Goal: Task Accomplishment & Management: Manage account settings

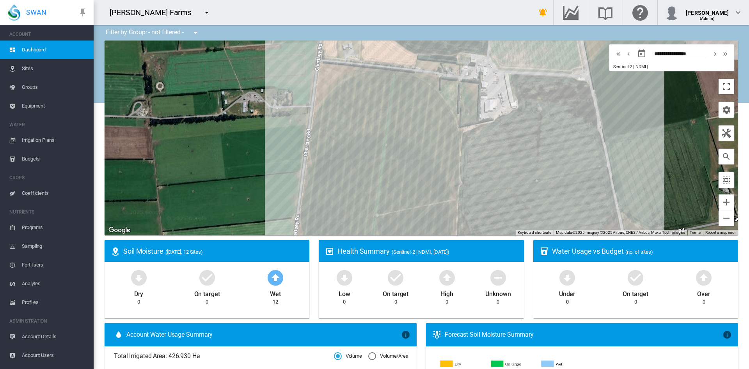
click at [202, 12] on md-icon "icon-menu-down" at bounding box center [206, 12] width 9 height 9
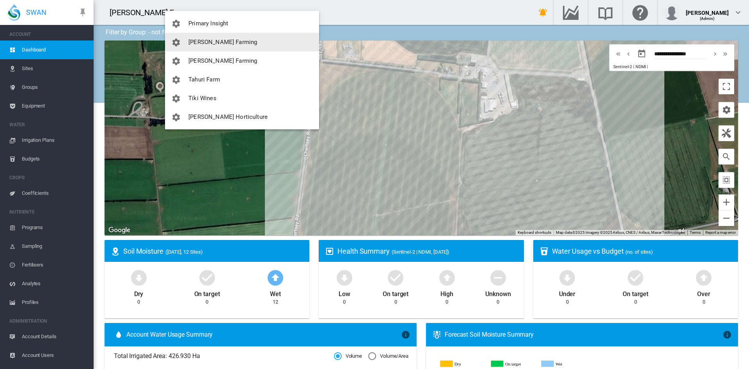
scroll to position [243, 0]
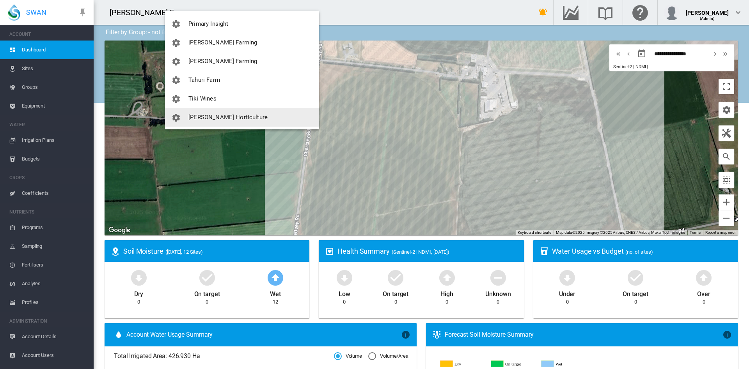
click at [232, 114] on span "[PERSON_NAME] Horticulture" at bounding box center [227, 117] width 79 height 7
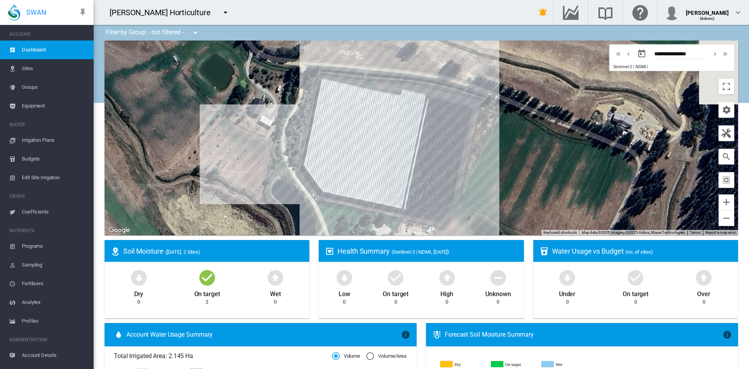
drag, startPoint x: 332, startPoint y: 123, endPoint x: 246, endPoint y: 140, distance: 88.0
click at [246, 140] on div at bounding box center [421, 138] width 633 height 195
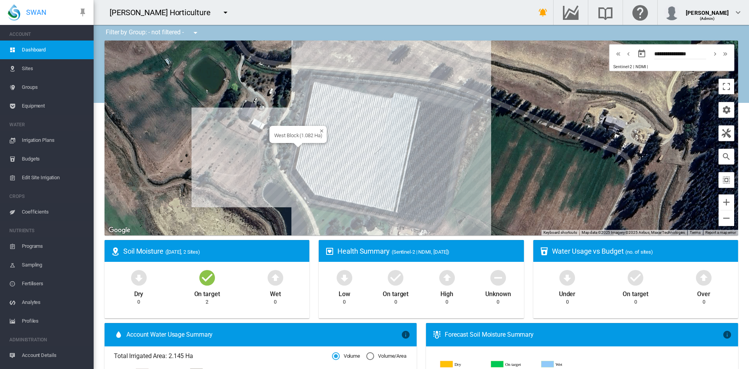
click at [326, 153] on div "West Block (1.082 Ha)" at bounding box center [421, 138] width 633 height 195
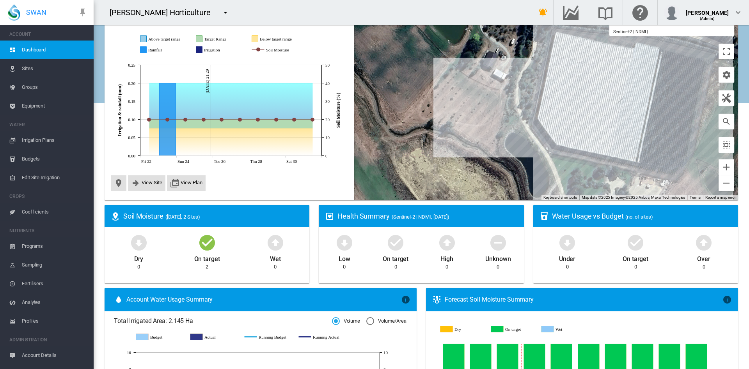
scroll to position [0, 0]
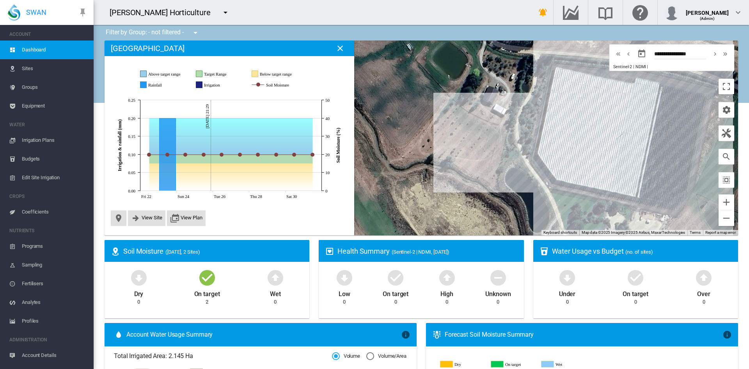
click at [435, 136] on div at bounding box center [421, 138] width 633 height 195
click at [43, 105] on span "Equipment" at bounding box center [55, 106] width 66 height 19
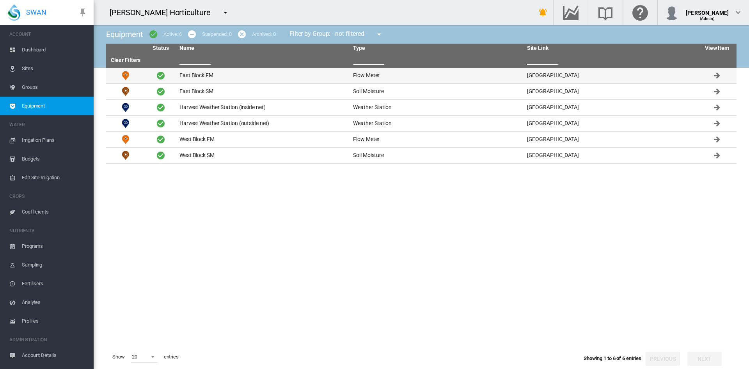
click at [215, 77] on td "East Block FM" at bounding box center [263, 76] width 174 height 16
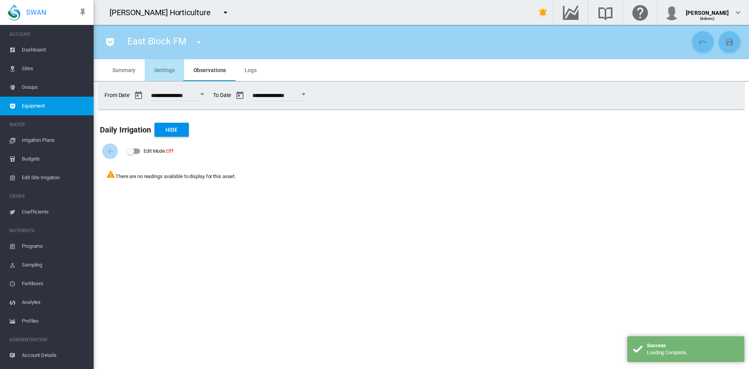
click at [166, 69] on span "Settings" at bounding box center [164, 70] width 20 height 6
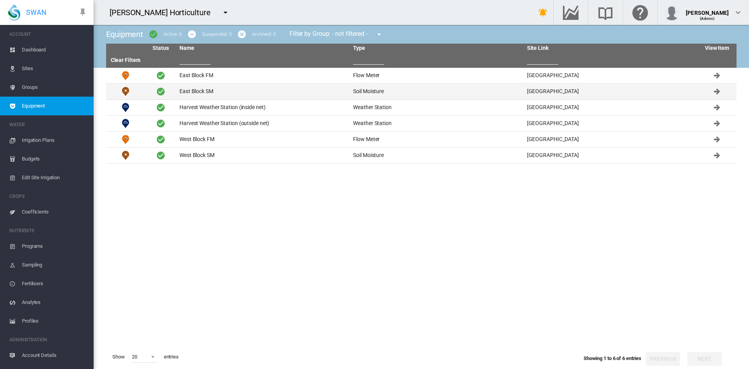
click at [188, 94] on td "East Block SM" at bounding box center [263, 92] width 174 height 16
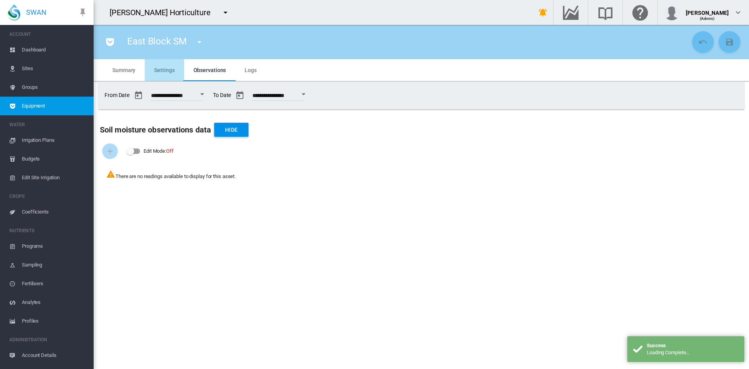
click at [167, 69] on span "Settings" at bounding box center [164, 70] width 20 height 6
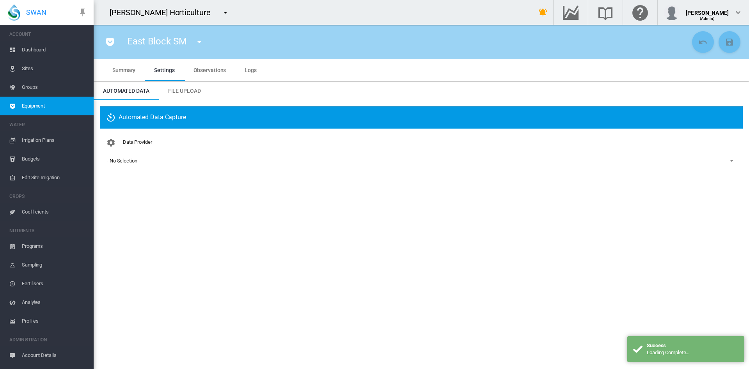
click at [115, 167] on div "Data Provider - No Selection - - No Selection - Sentek Soil Moisture" at bounding box center [421, 157] width 630 height 45
click at [119, 162] on div "- No Selection -" at bounding box center [123, 161] width 33 height 6
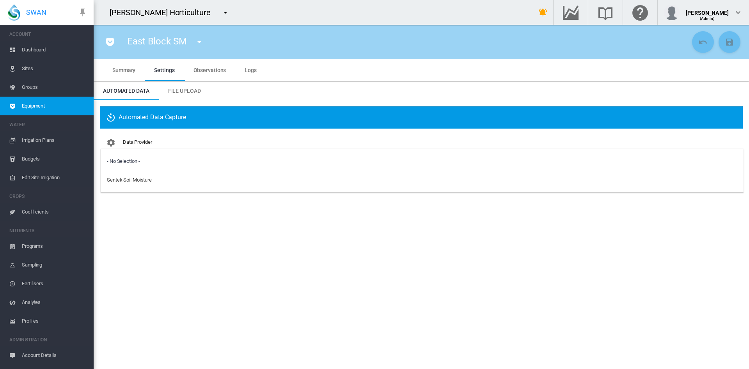
click at [119, 162] on div "- No Selection -" at bounding box center [123, 161] width 33 height 7
click at [221, 16] on md-icon "icon-menu-down" at bounding box center [225, 12] width 9 height 9
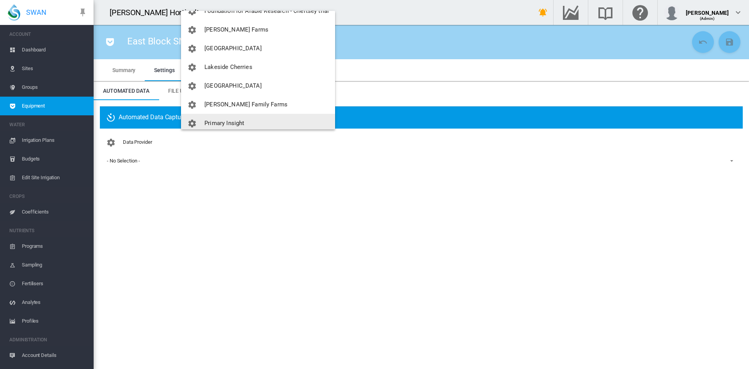
scroll to position [138, 0]
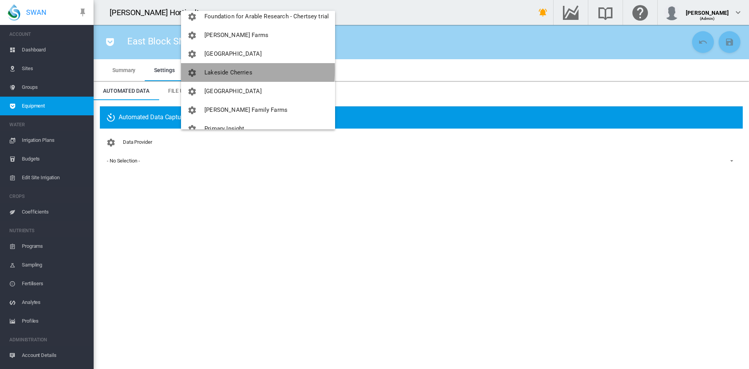
click at [223, 70] on span "Lakeside Cherries" at bounding box center [228, 72] width 48 height 7
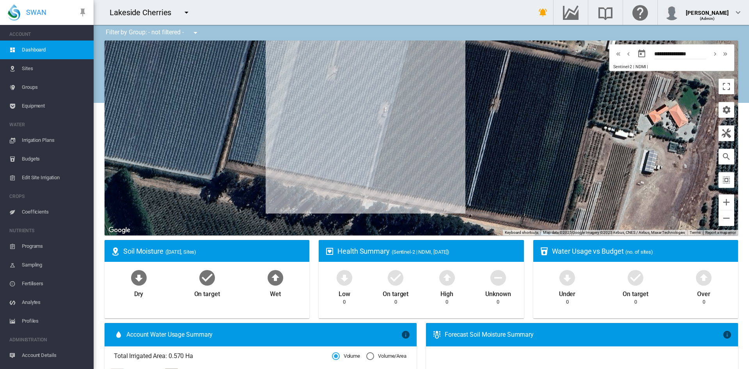
drag, startPoint x: 407, startPoint y: 88, endPoint x: 374, endPoint y: 147, distance: 66.9
click at [374, 147] on div at bounding box center [421, 138] width 633 height 195
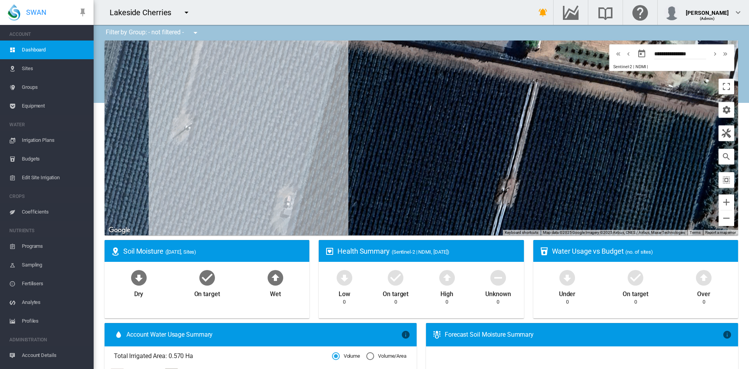
drag, startPoint x: 420, startPoint y: 134, endPoint x: 364, endPoint y: 271, distance: 148.0
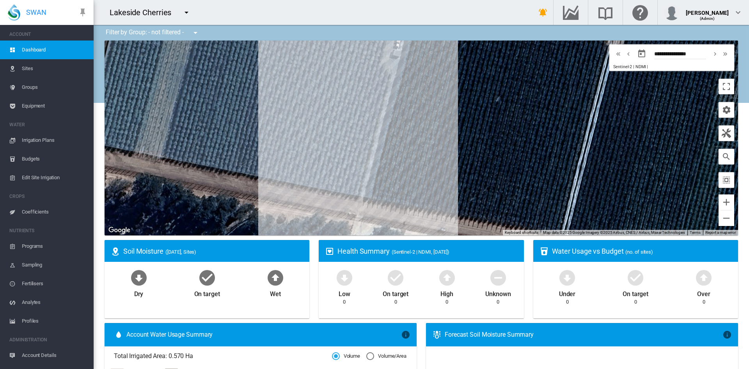
drag, startPoint x: 394, startPoint y: 153, endPoint x: 506, endPoint y: -2, distance: 190.8
click at [506, 0] on html "SWAN ACCOUNT Dashboard Sites Groups Equipment WATER Irrigation Plans" at bounding box center [374, 184] width 749 height 369
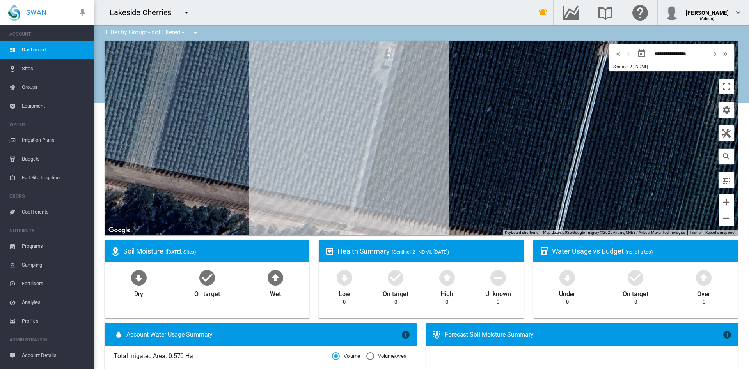
drag, startPoint x: 451, startPoint y: 78, endPoint x: 440, endPoint y: 89, distance: 15.2
click at [440, 89] on div at bounding box center [421, 138] width 633 height 195
click at [343, 185] on div "Block 1 (0.57 Ha)" at bounding box center [421, 138] width 633 height 195
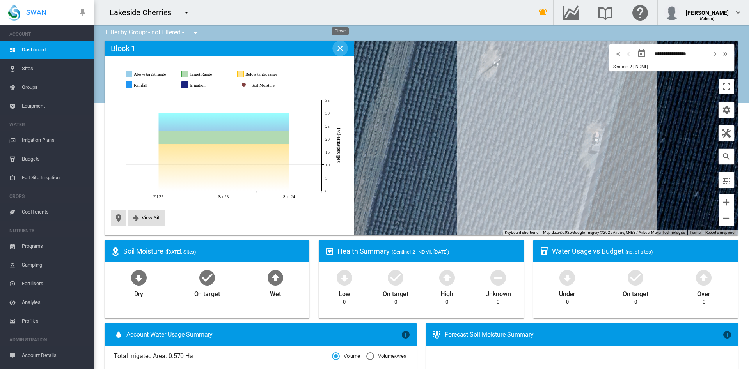
click at [342, 53] on button "Close" at bounding box center [340, 49] width 16 height 16
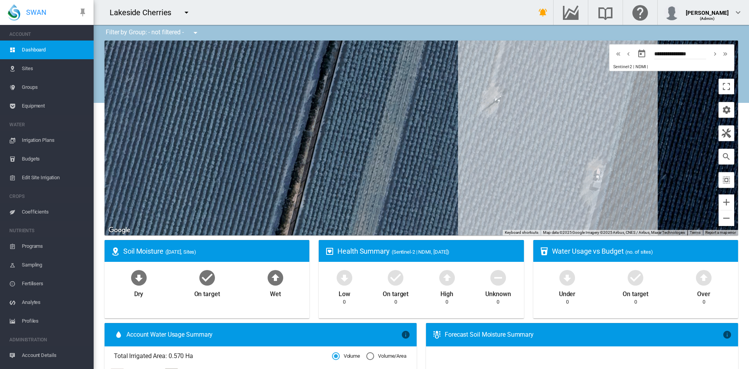
drag, startPoint x: 438, startPoint y: 153, endPoint x: 440, endPoint y: 209, distance: 57.0
click at [440, 209] on div at bounding box center [421, 138] width 633 height 195
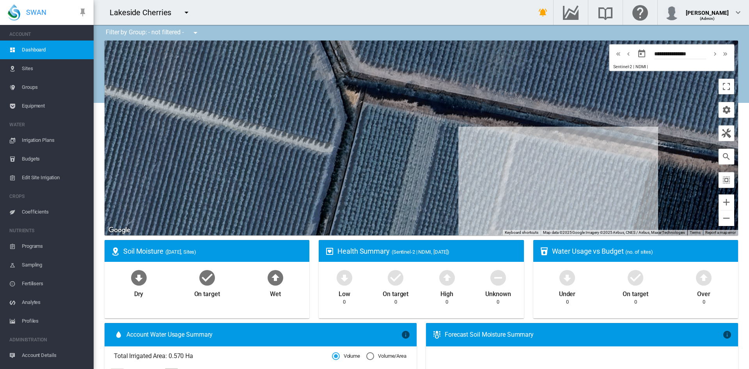
drag, startPoint x: 454, startPoint y: 124, endPoint x: 452, endPoint y: 235, distance: 110.8
click at [452, 235] on div at bounding box center [421, 138] width 633 height 195
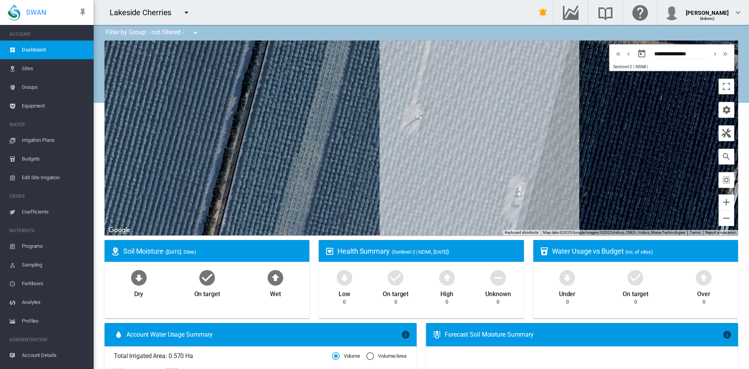
drag, startPoint x: 530, startPoint y: 163, endPoint x: 442, endPoint y: 34, distance: 156.0
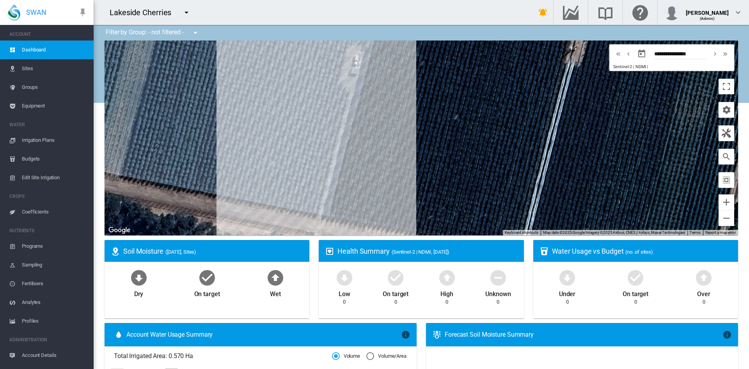
drag, startPoint x: 427, startPoint y: 135, endPoint x: 262, endPoint y: 49, distance: 186.0
click at [262, 49] on div at bounding box center [421, 138] width 633 height 195
click at [185, 13] on md-icon "icon-menu-down" at bounding box center [186, 12] width 9 height 9
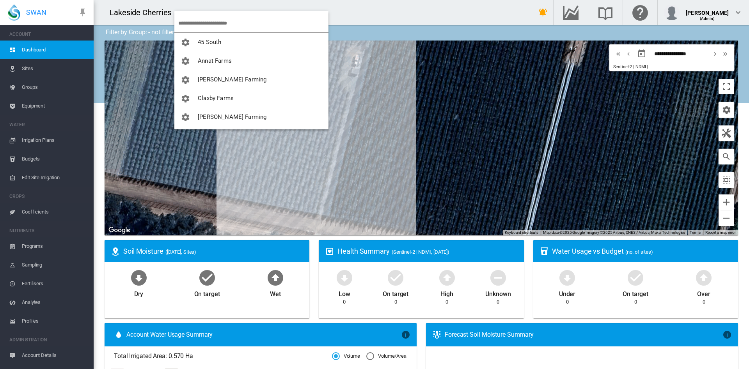
click at [394, 7] on md-backdrop at bounding box center [374, 184] width 749 height 369
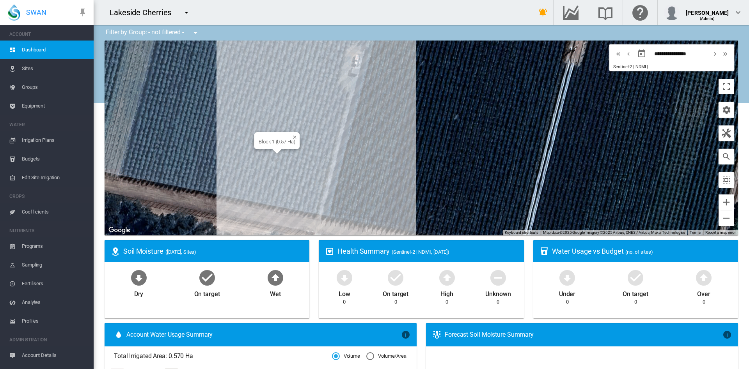
click at [311, 156] on div "Block 1 (0.57 Ha)" at bounding box center [421, 138] width 633 height 195
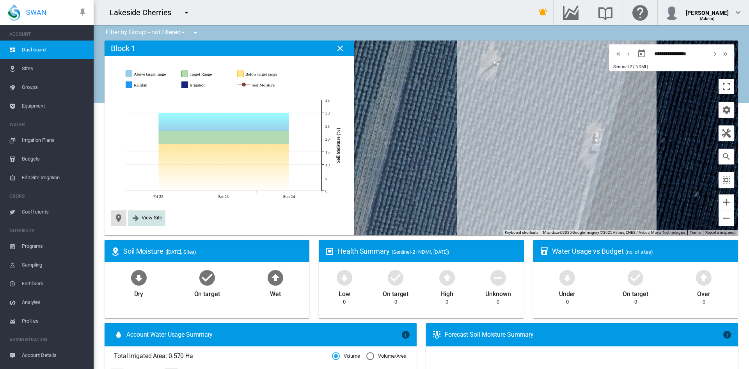
click at [142, 216] on span "View Site" at bounding box center [152, 218] width 21 height 6
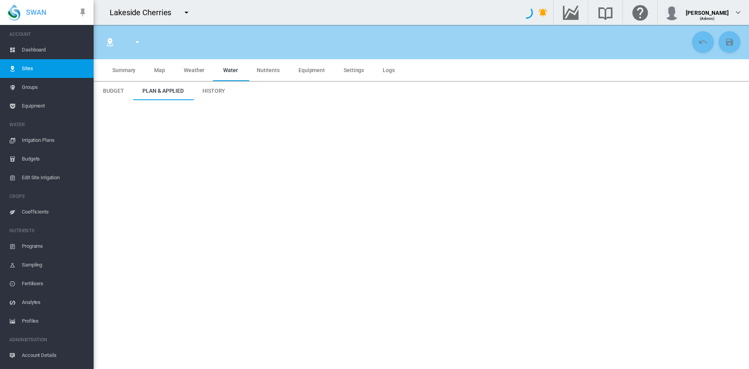
type input "*******"
type input "****"
type input "*********"
type input "***"
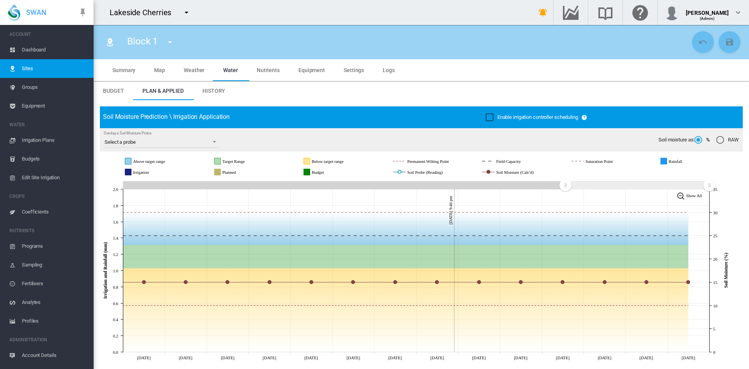
click at [163, 75] on md-tab-item "Map" at bounding box center [160, 70] width 30 height 22
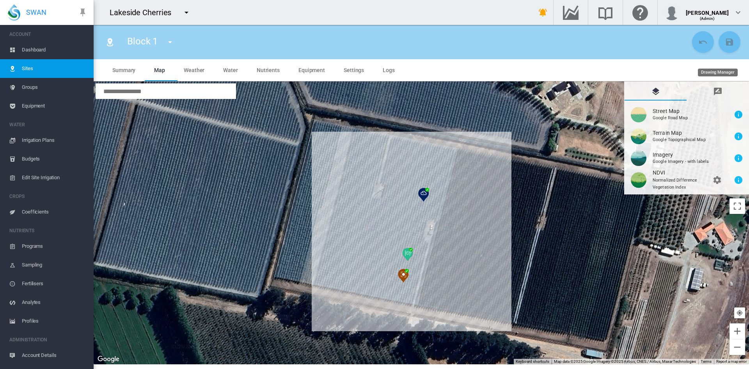
click at [718, 92] on md-icon "icon-message-draw" at bounding box center [717, 91] width 9 height 9
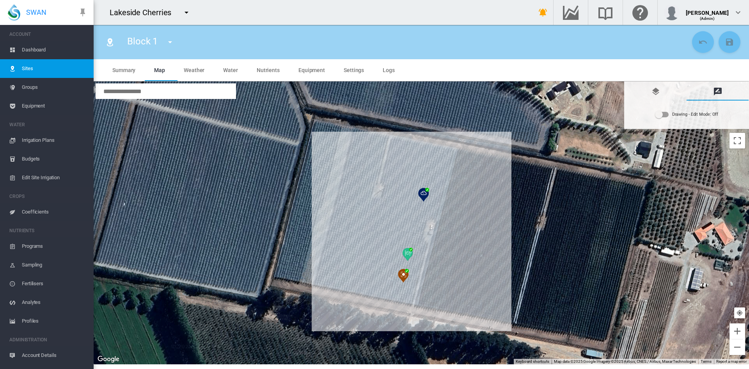
click at [663, 113] on div "Drawing - Edit Mode:\a Off" at bounding box center [661, 114] width 13 height 5
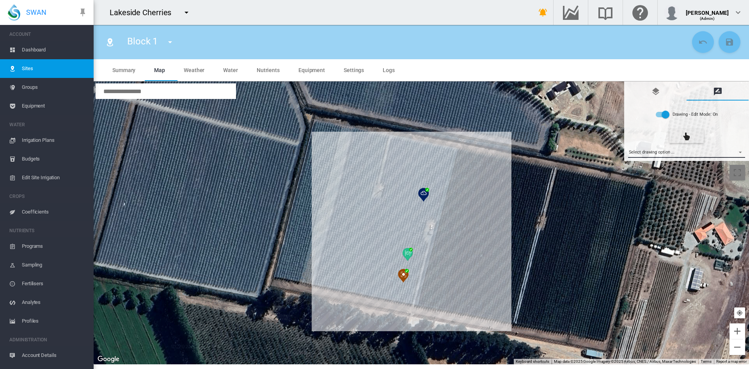
click at [740, 148] on md-select "Select drawing option ... None Site (IMU) Site Health Area Flow Meter Weather S…" at bounding box center [686, 152] width 117 height 12
type input "*"
type input "**"
type input "****"
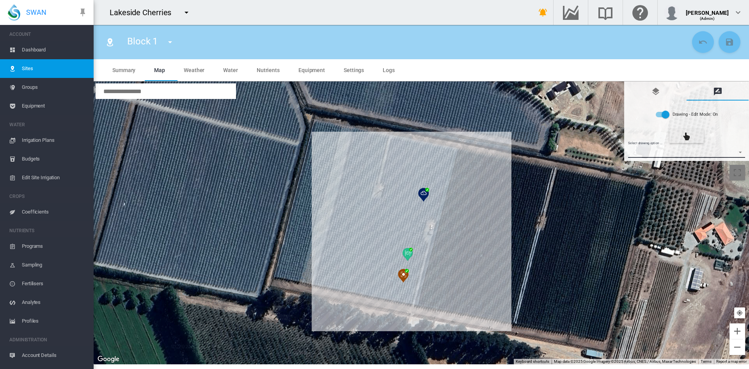
type input "***"
type input "****"
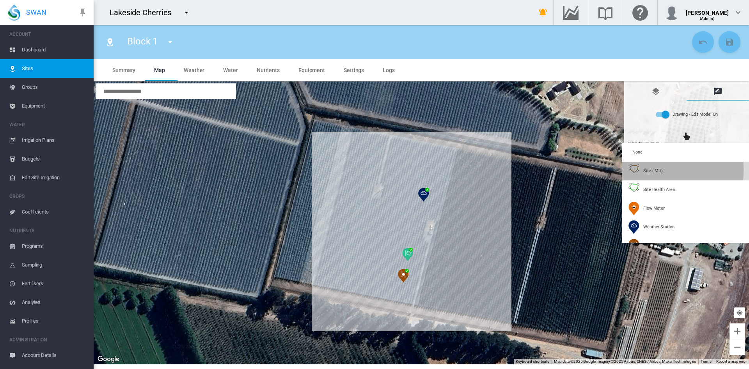
click at [654, 170] on span "Site (IMU)" at bounding box center [653, 171] width 20 height 6
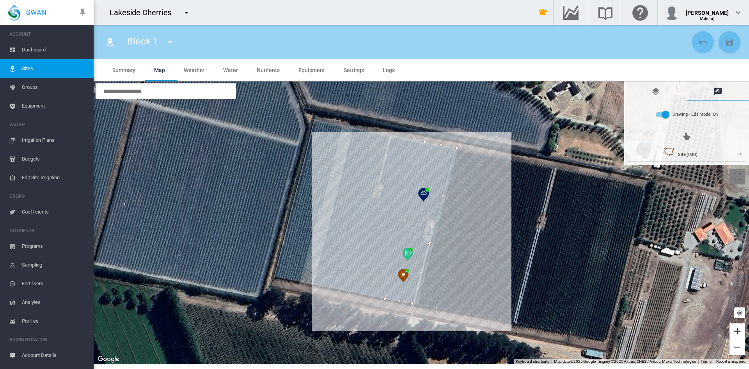
click at [738, 335] on button "Zoom in" at bounding box center [737, 332] width 16 height 16
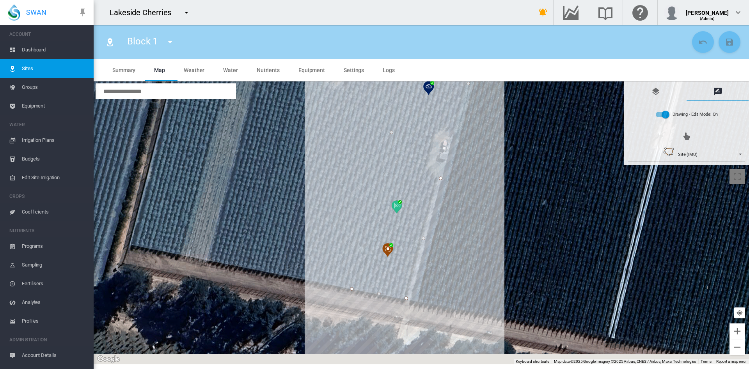
drag, startPoint x: 523, startPoint y: 312, endPoint x: 526, endPoint y: 222, distance: 90.5
click at [526, 222] on div at bounding box center [421, 223] width 655 height 283
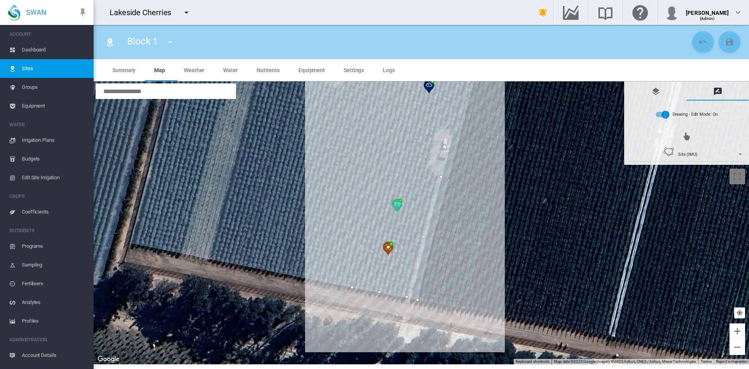
drag, startPoint x: 405, startPoint y: 296, endPoint x: 417, endPoint y: 299, distance: 12.5
drag, startPoint x: 441, startPoint y: 177, endPoint x: 451, endPoint y: 181, distance: 10.3
drag, startPoint x: 408, startPoint y: 297, endPoint x: 421, endPoint y: 292, distance: 14.3
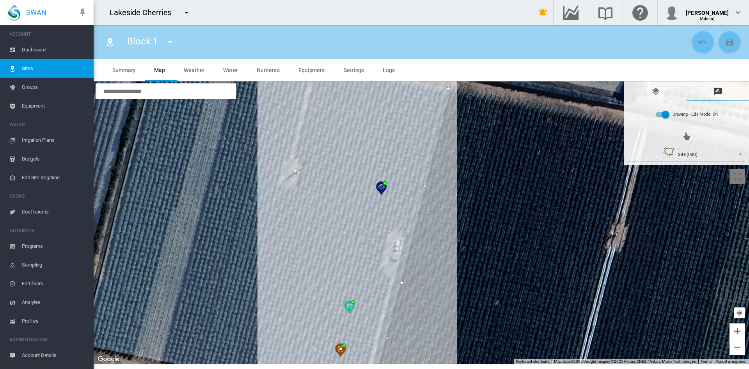
drag, startPoint x: 513, startPoint y: 195, endPoint x: 444, endPoint y: 351, distance: 171.0
click at [444, 351] on div at bounding box center [421, 223] width 655 height 283
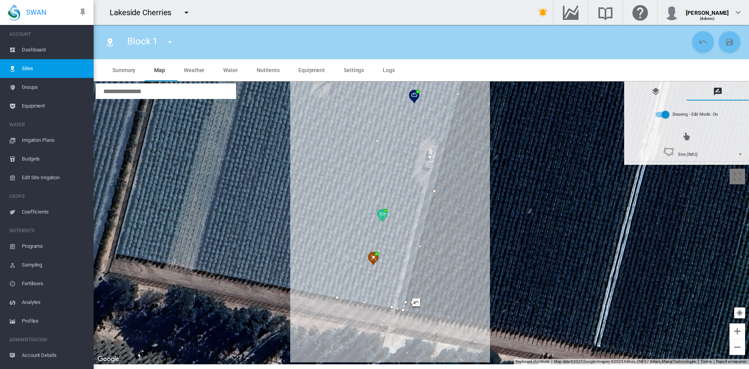
drag, startPoint x: 465, startPoint y: 308, endPoint x: 525, endPoint y: 144, distance: 175.2
click at [525, 144] on div at bounding box center [421, 223] width 655 height 283
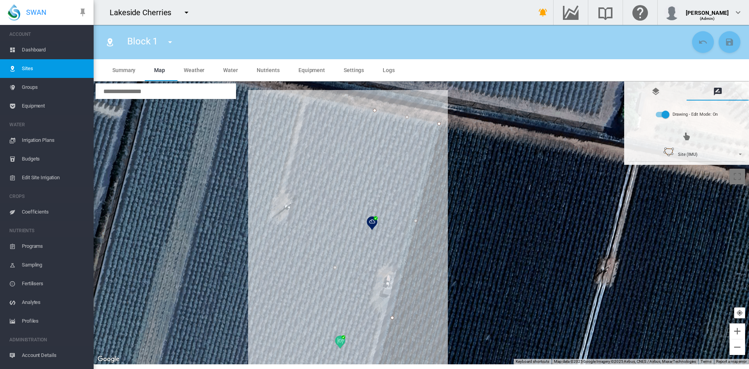
drag, startPoint x: 473, startPoint y: 233, endPoint x: 427, endPoint y: 378, distance: 152.1
click at [427, 369] on html "SWAN ACCOUNT Dashboard Sites Groups Equipment WATER Irrigation Plans" at bounding box center [374, 184] width 749 height 369
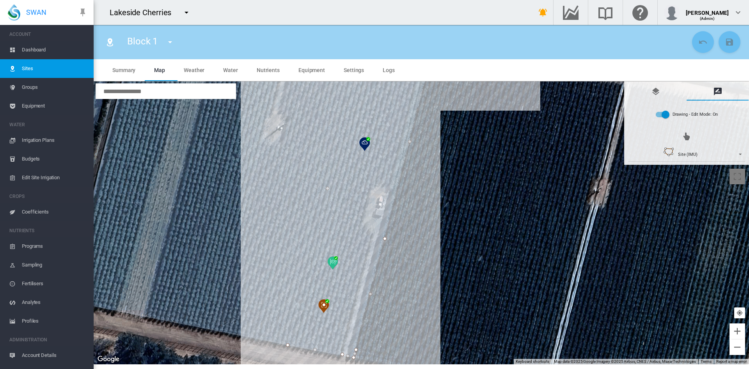
drag, startPoint x: 468, startPoint y: 238, endPoint x: 460, endPoint y: 157, distance: 80.7
click at [460, 157] on div at bounding box center [421, 223] width 655 height 283
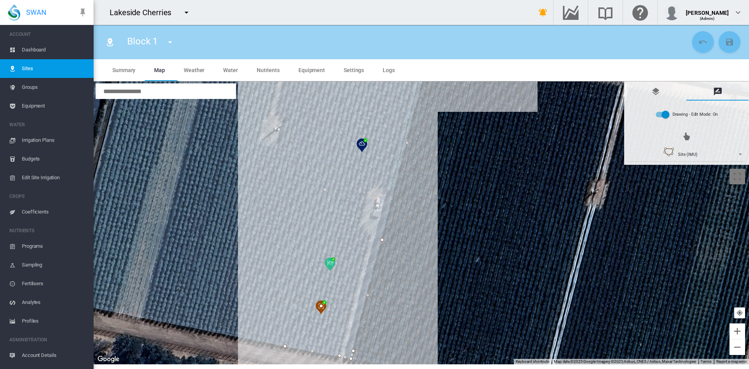
click at [495, 76] on md-tabs-canvas "Summary Map Weather Water Nutrients Equipment Settings Logs Summary Map Weather…" at bounding box center [421, 70] width 637 height 22
click at [321, 301] on img at bounding box center [321, 308] width 11 height 14
type input "*****"
type input "*********"
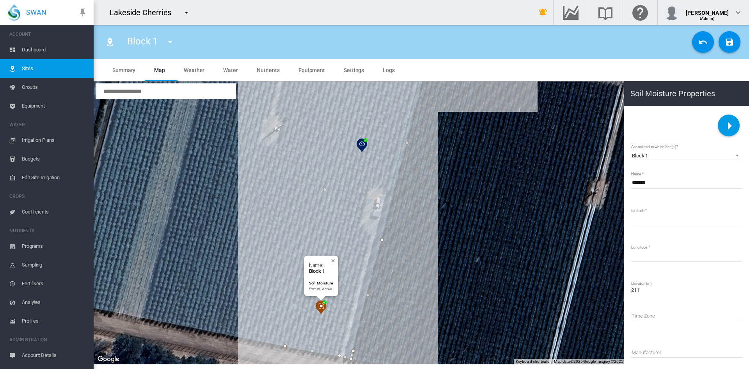
click at [655, 184] on input "*******" at bounding box center [686, 183] width 111 height 12
type input "**********"
click at [728, 41] on md-icon "icon-content-save" at bounding box center [729, 41] width 9 height 9
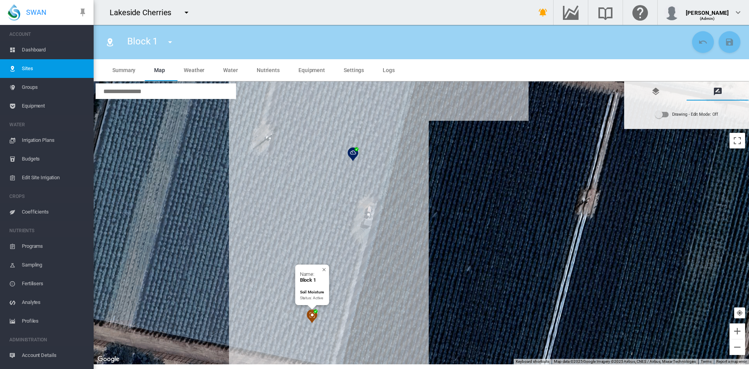
drag, startPoint x: 483, startPoint y: 175, endPoint x: 475, endPoint y: 184, distance: 12.7
click at [475, 184] on div "Name: Block 1 Soil Moisture Status: Active" at bounding box center [421, 223] width 655 height 283
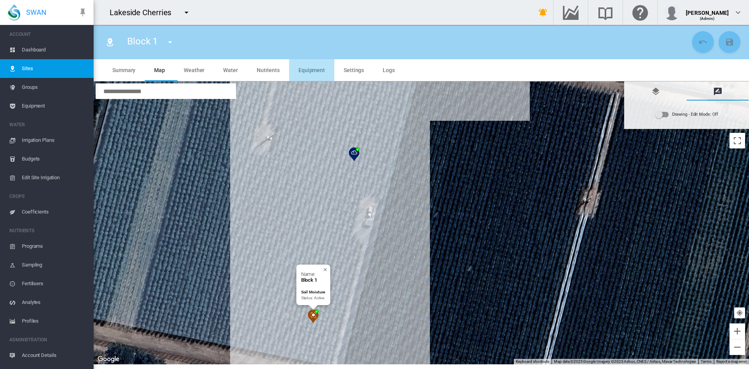
click at [314, 67] on span "Equipment" at bounding box center [311, 70] width 27 height 6
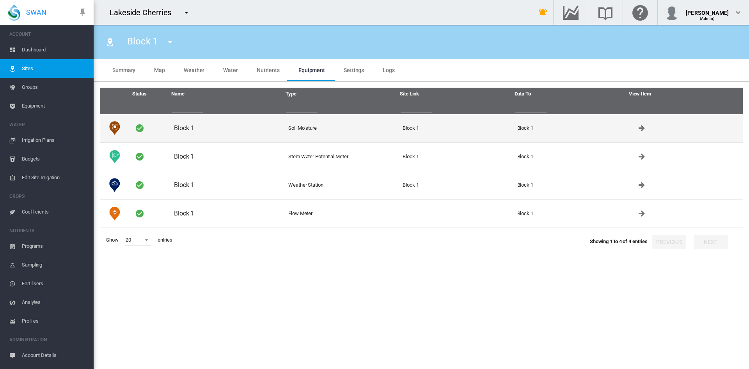
click at [187, 131] on td "Block 1" at bounding box center [228, 128] width 114 height 28
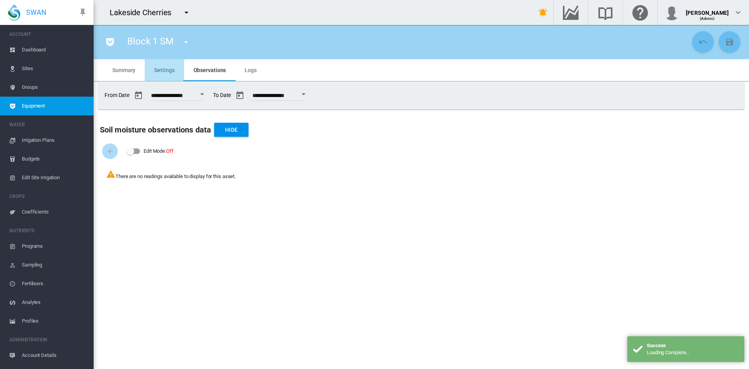
click at [165, 71] on span "Settings" at bounding box center [164, 70] width 20 height 6
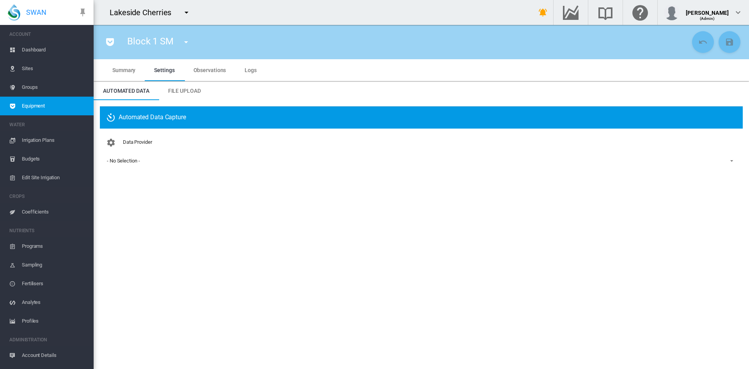
click at [170, 160] on span "- No Selection -" at bounding box center [415, 161] width 616 height 7
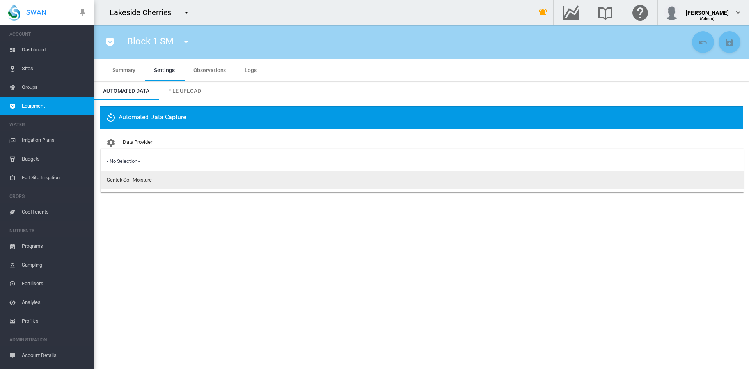
click at [145, 180] on div "Sentek Soil Moisture" at bounding box center [129, 180] width 45 height 7
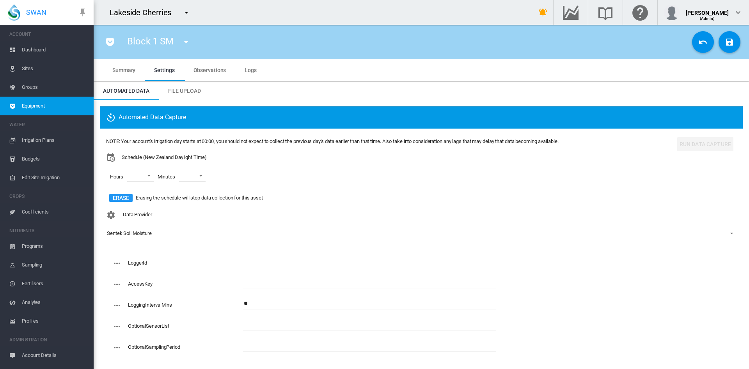
scroll to position [8, 0]
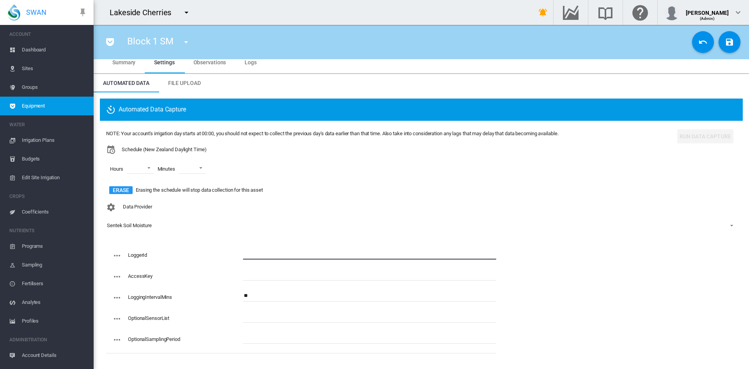
click at [249, 255] on input "text" at bounding box center [369, 254] width 253 height 12
type input "**********"
click at [312, 273] on input "text" at bounding box center [369, 275] width 253 height 12
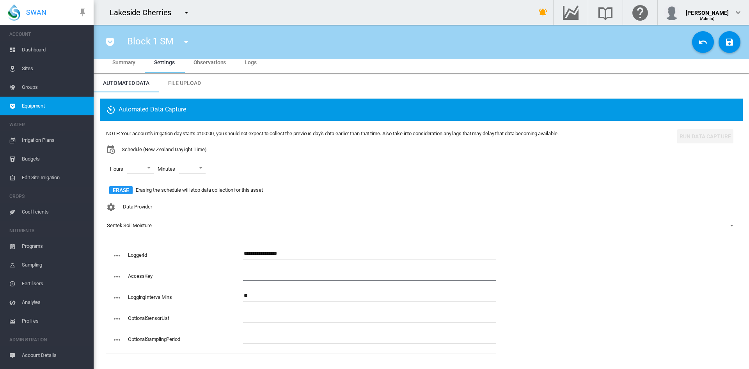
click at [255, 296] on input "**" at bounding box center [369, 296] width 253 height 12
type input "*"
type input "**"
click at [261, 277] on input "text" at bounding box center [369, 275] width 253 height 12
paste input "**********"
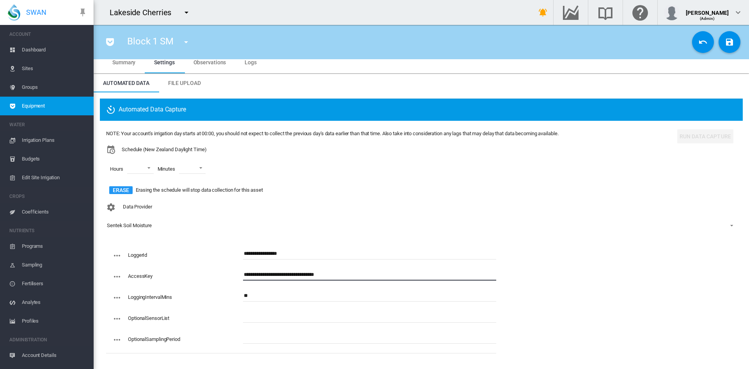
type input "**********"
click at [148, 170] on md-select "00 01 02 03 04 05 06 07 08 09 10 11 12 13 14 15 16 17 18 19 20 21 22 23" at bounding box center [140, 168] width 27 height 12
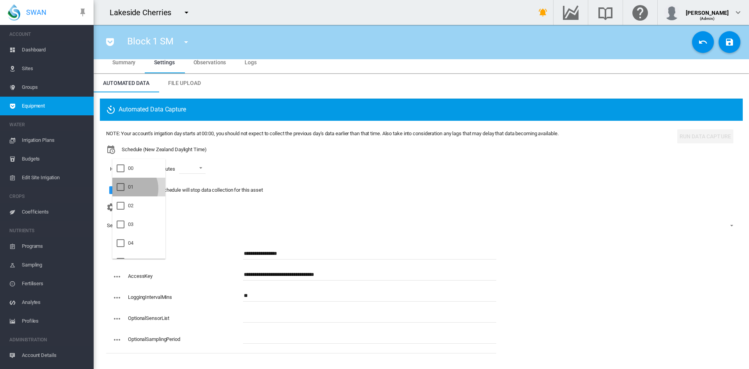
click at [124, 189] on div at bounding box center [121, 187] width 8 height 8
click at [119, 205] on div at bounding box center [121, 206] width 8 height 8
click at [121, 223] on div at bounding box center [121, 225] width 8 height 8
click at [208, 168] on md-backdrop at bounding box center [374, 184] width 749 height 369
click at [208, 168] on span at bounding box center [204, 167] width 9 height 7
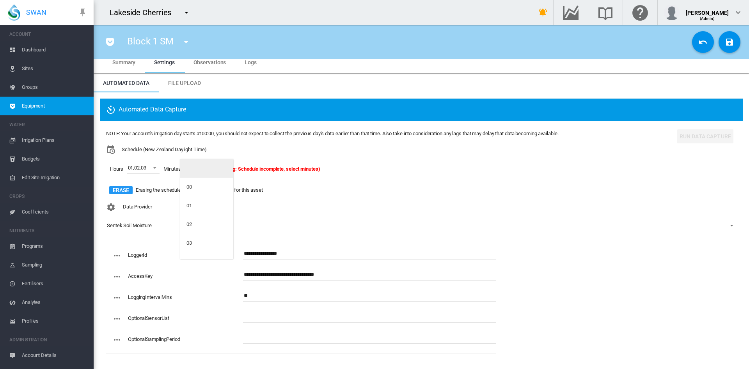
click at [230, 259] on md-content "00 01 02 03 04 05 06 07 08 09 10 11 12 13 14 15 16 17 18 19 20 21 22 23 24 25 2…" at bounding box center [206, 209] width 53 height 100
click at [202, 255] on md-option "05" at bounding box center [206, 257] width 53 height 19
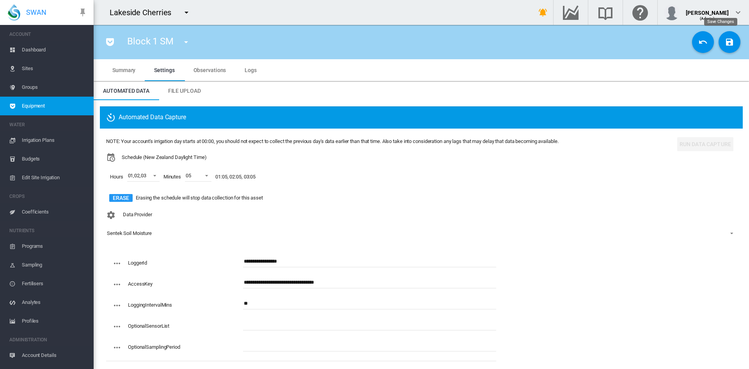
click at [718, 50] on button "Save Changes" at bounding box center [729, 42] width 22 height 22
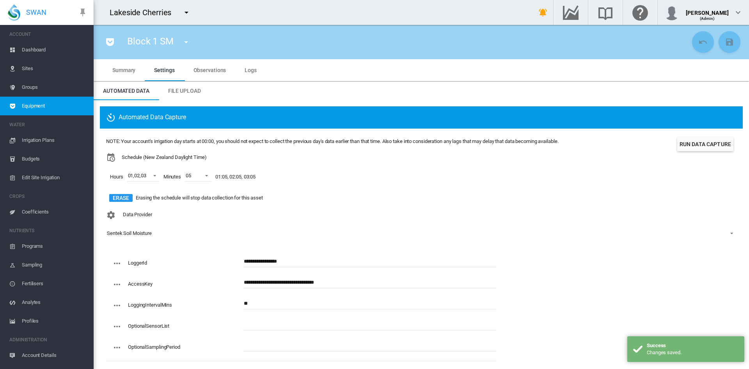
click at [685, 144] on button "Run Data Capture" at bounding box center [705, 144] width 56 height 14
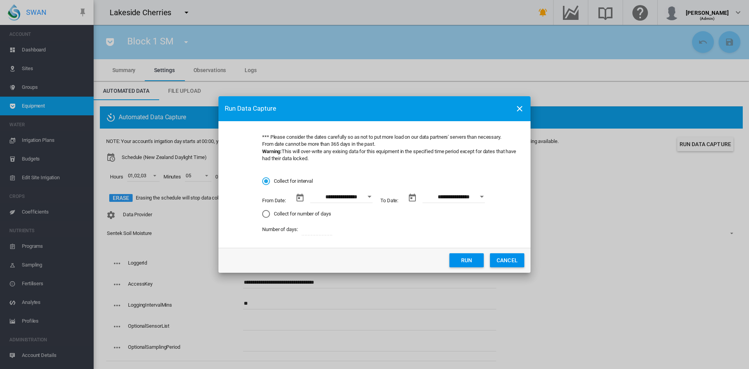
click at [370, 199] on button "Open calendar" at bounding box center [369, 197] width 14 height 14
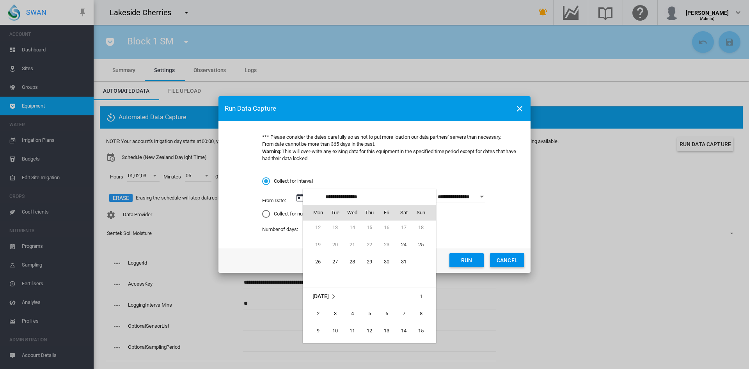
scroll to position [46, 0]
click at [419, 287] on span "1" at bounding box center [421, 288] width 16 height 16
type input "**********"
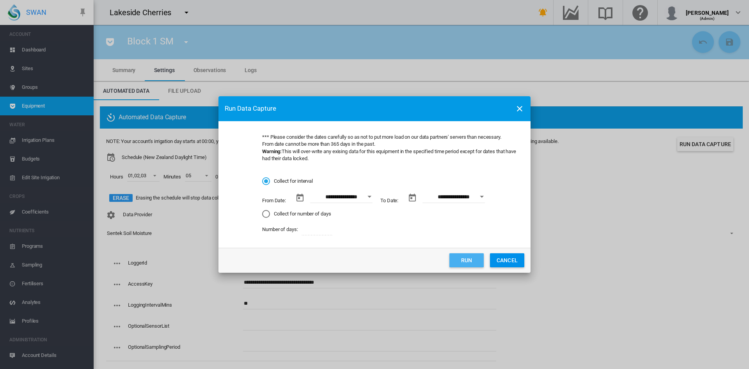
click at [464, 264] on button "Run" at bounding box center [466, 261] width 34 height 14
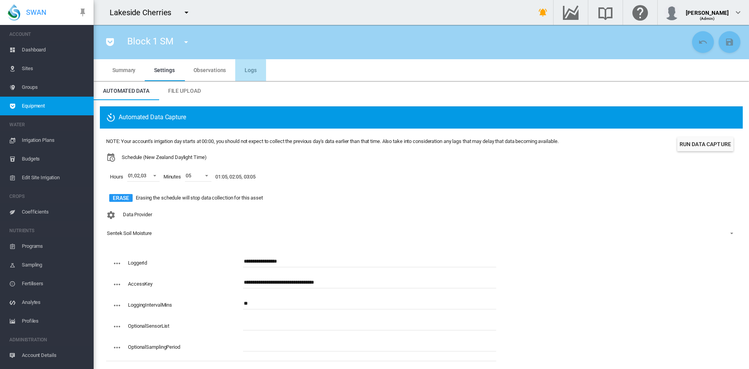
click at [236, 73] on md-tab-item "Logs" at bounding box center [250, 70] width 31 height 22
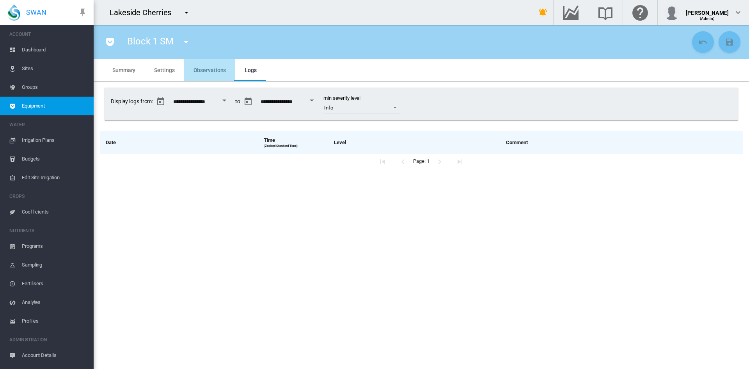
click at [216, 78] on md-tab-item "Observations" at bounding box center [209, 70] width 51 height 22
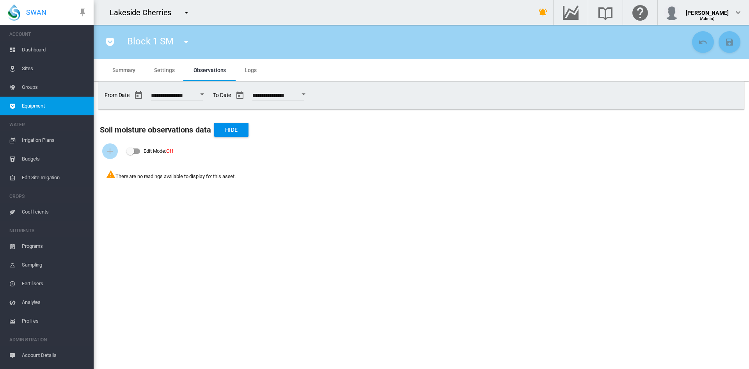
click at [112, 68] on md-tab-item "Summary" at bounding box center [124, 70] width 42 height 22
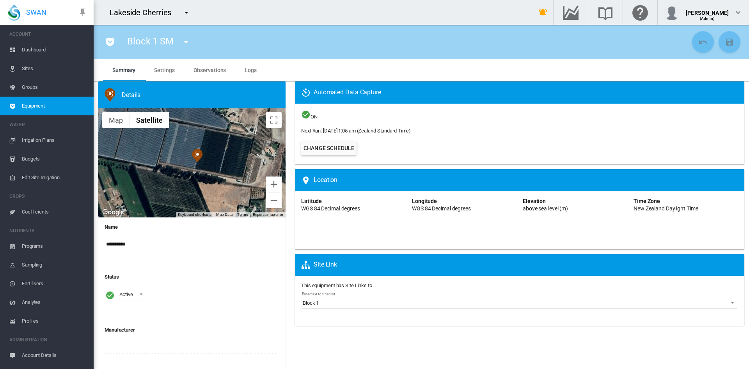
click at [36, 71] on span "Sites" at bounding box center [55, 68] width 66 height 19
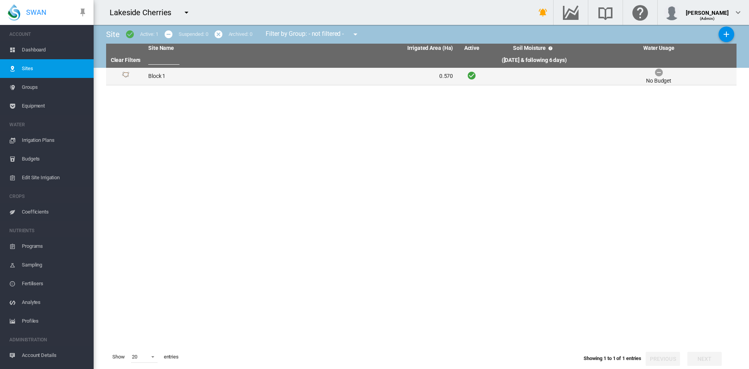
click at [153, 77] on td "Block 1" at bounding box center [223, 76] width 156 height 17
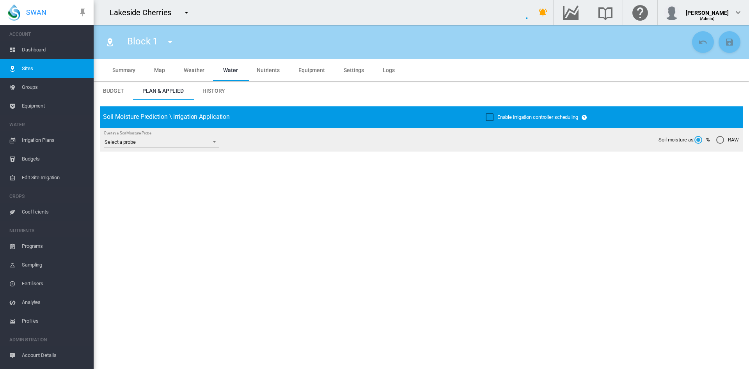
type input "*******"
type input "*********"
type input "***"
click at [351, 71] on span "Settings" at bounding box center [354, 70] width 20 height 6
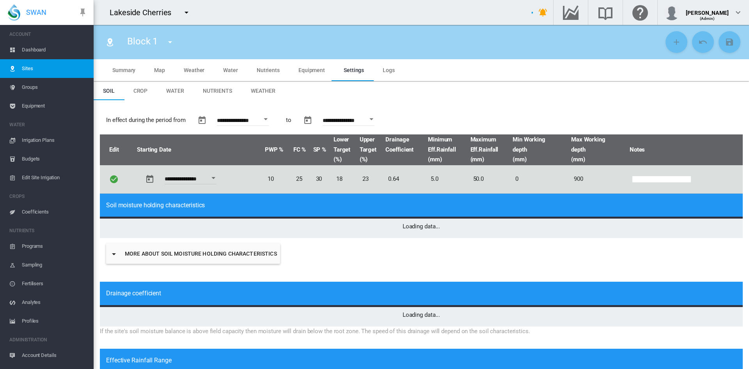
click at [269, 94] on md-tab-item "Weather" at bounding box center [262, 91] width 43 height 19
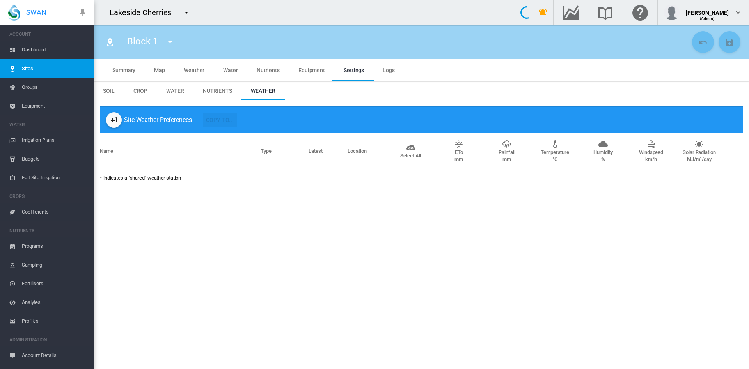
type input "*"
type input "**"
click at [116, 121] on md-icon "icon-plus-one" at bounding box center [113, 119] width 9 height 9
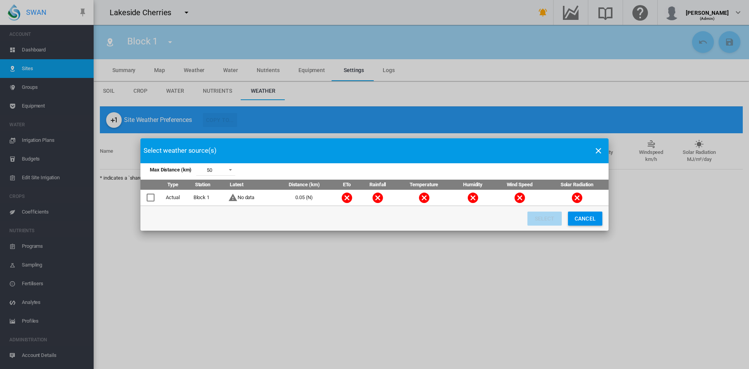
click at [588, 221] on button "Cancel" at bounding box center [585, 219] width 34 height 14
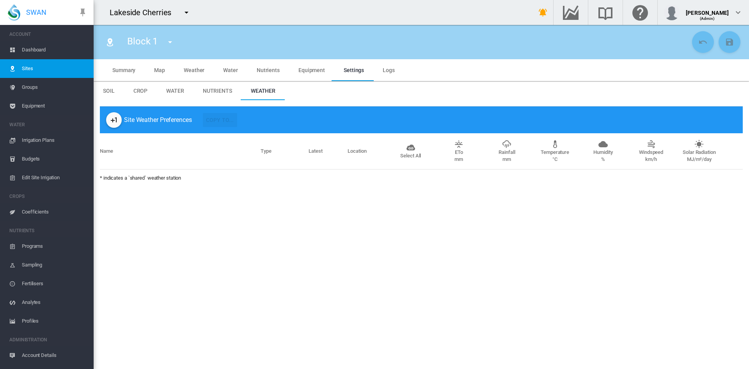
click at [163, 71] on span "Map" at bounding box center [159, 70] width 11 height 6
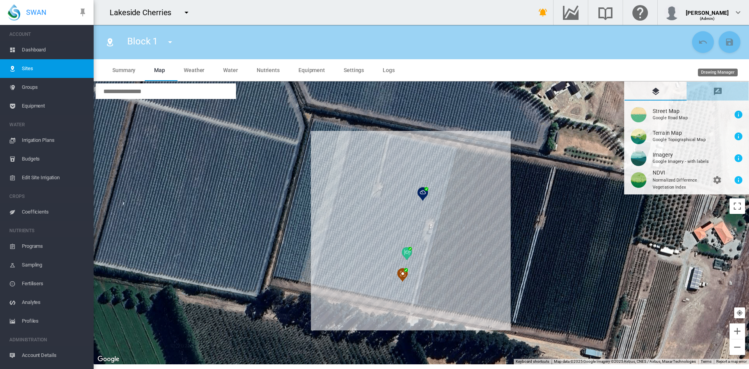
click at [721, 87] on md-icon "icon-message-draw" at bounding box center [717, 91] width 9 height 9
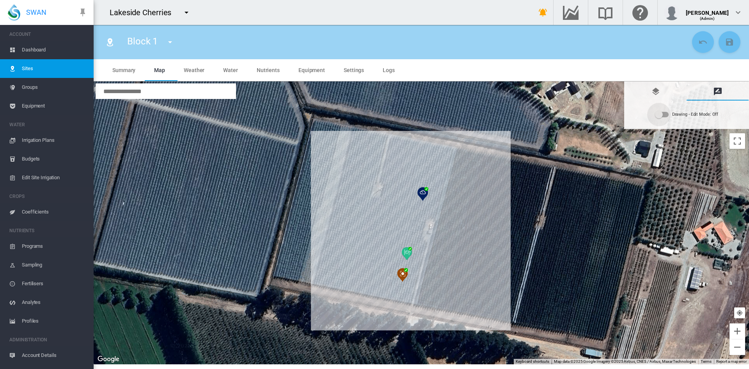
click at [661, 113] on div "Drawing - Edit Mode:\a Off" at bounding box center [659, 115] width 8 height 8
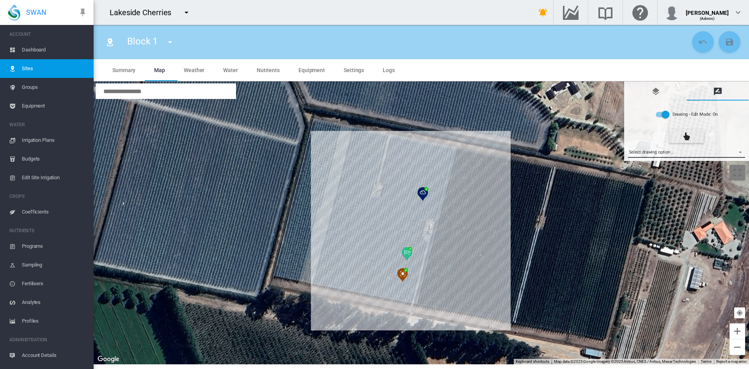
click at [741, 152] on md-select "Select drawing option ... None Site (IMU) Site Health Area Flow Meter Weather S…" at bounding box center [686, 152] width 117 height 12
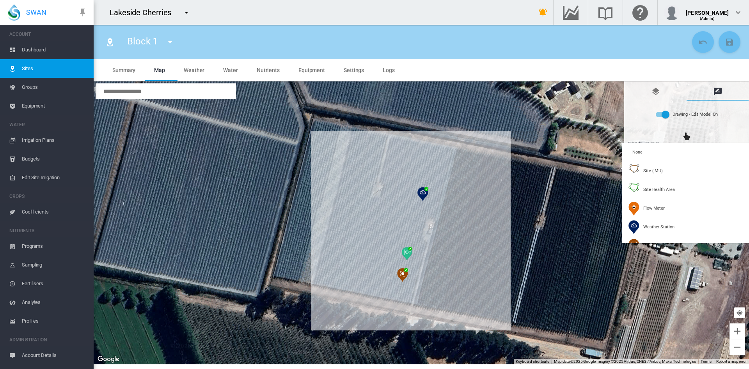
click at [320, 71] on md-backdrop at bounding box center [374, 184] width 749 height 369
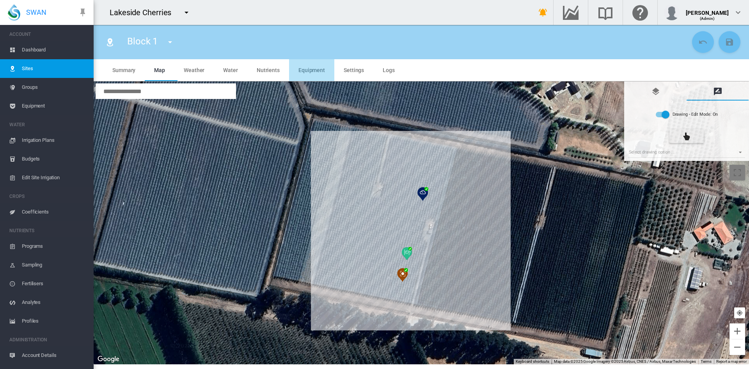
click at [319, 67] on span "Equipment" at bounding box center [311, 70] width 27 height 6
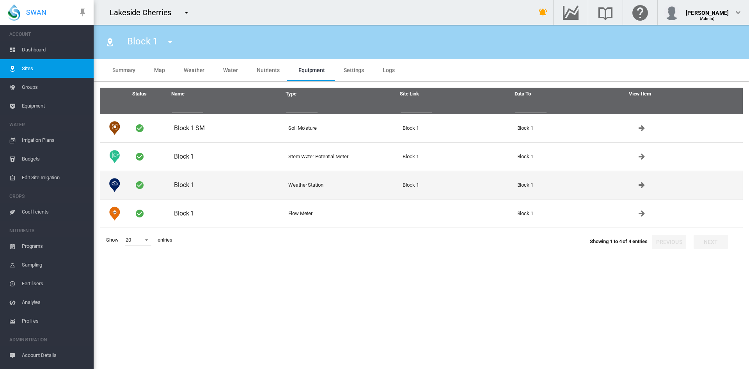
click at [178, 188] on td "Block 1" at bounding box center [228, 185] width 114 height 28
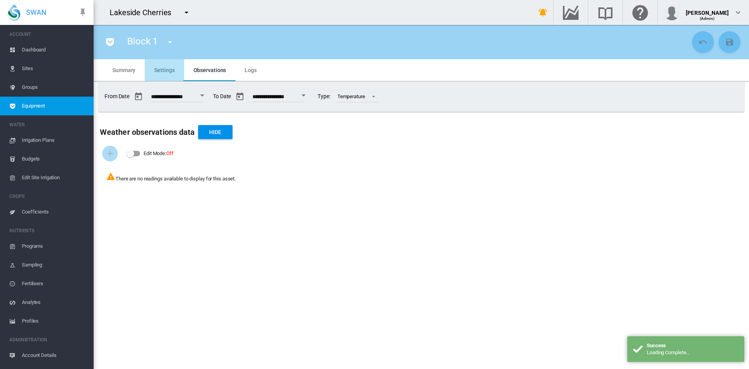
click at [160, 68] on span "Settings" at bounding box center [164, 70] width 20 height 6
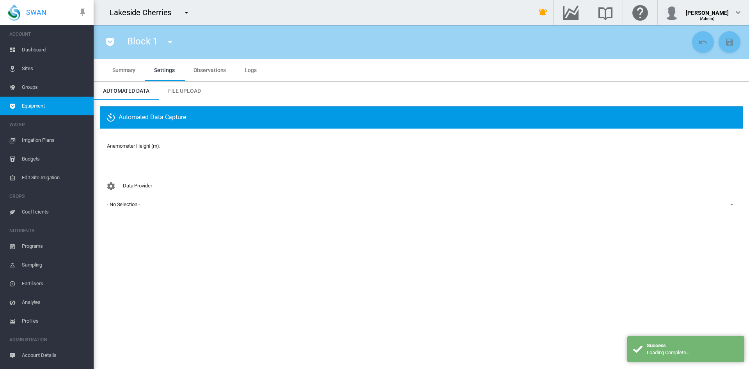
click at [133, 199] on md-select-value "- No Selection -" at bounding box center [421, 205] width 630 height 12
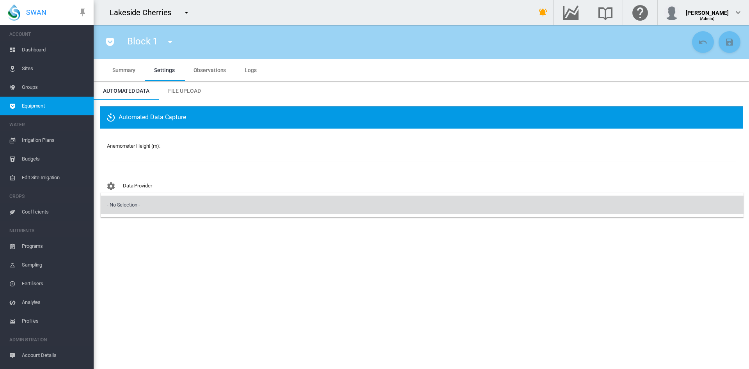
click at [140, 207] on div "- No Selection -" at bounding box center [123, 205] width 33 height 7
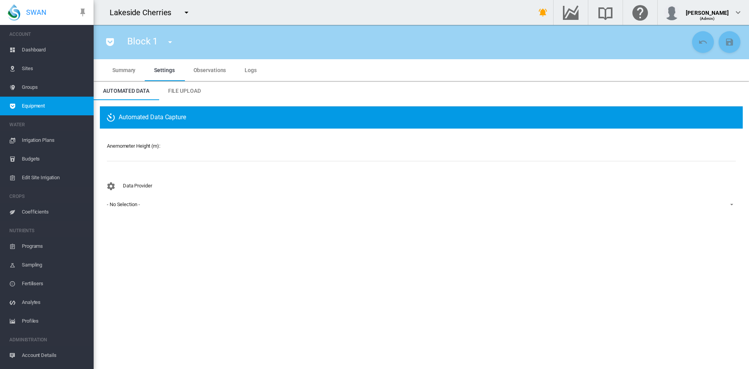
click at [140, 207] on div "- No Selection -" at bounding box center [123, 205] width 33 height 6
click at [184, 14] on md-backdrop at bounding box center [374, 184] width 749 height 369
click at [184, 14] on md-icon "icon-menu-down" at bounding box center [186, 12] width 9 height 9
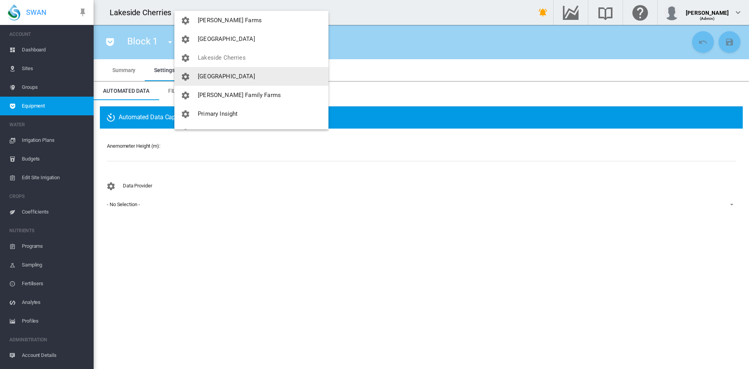
scroll to position [151, 0]
click at [416, 12] on md-backdrop at bounding box center [374, 184] width 749 height 369
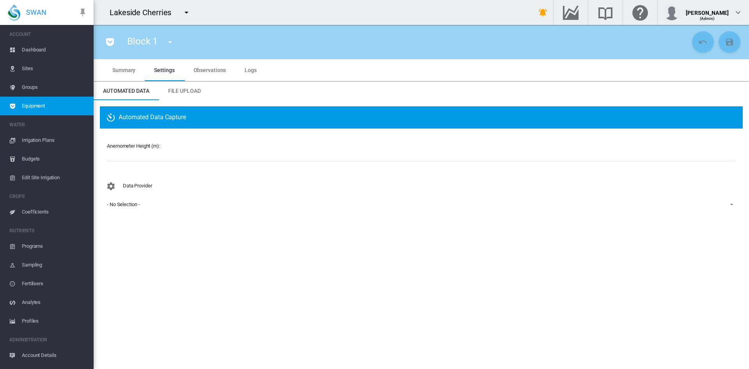
click at [43, 107] on span "Equipment" at bounding box center [55, 106] width 66 height 19
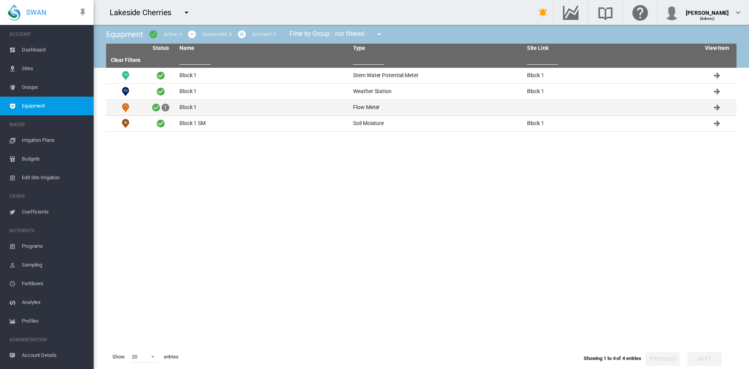
click at [176, 107] on td at bounding box center [160, 108] width 31 height 16
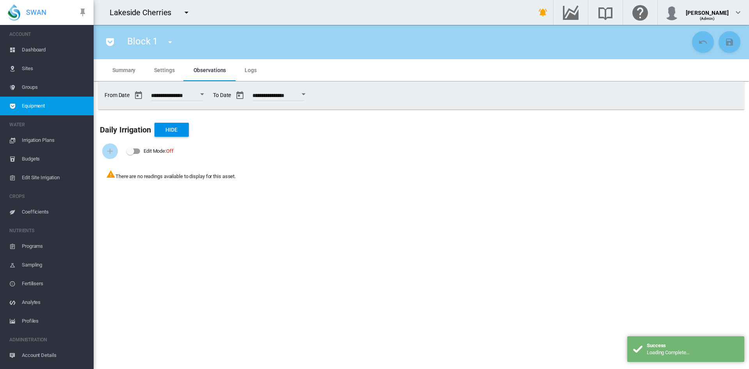
click at [251, 72] on span "Logs" at bounding box center [251, 70] width 12 height 6
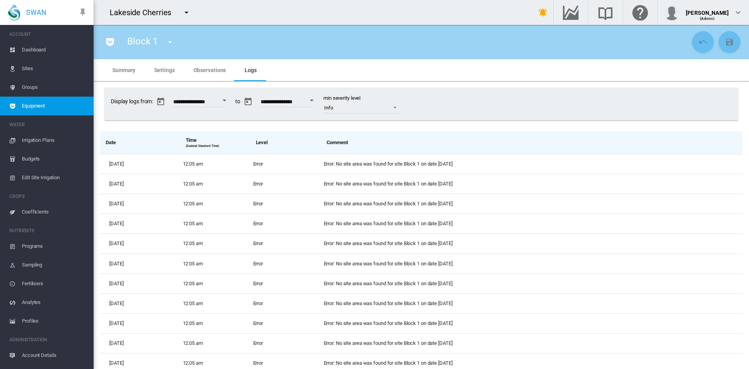
click at [129, 74] on md-tab-item "Summary" at bounding box center [124, 70] width 42 height 22
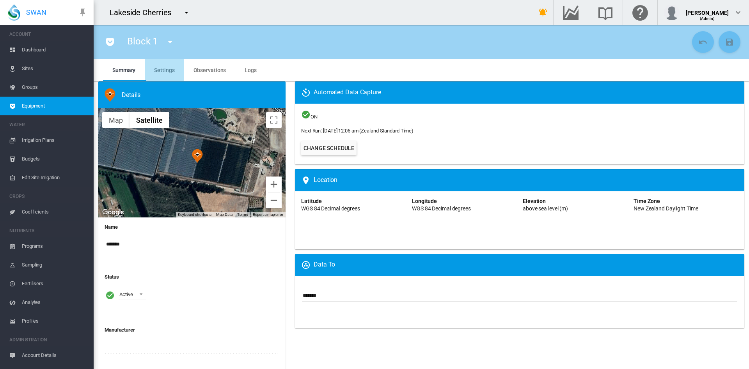
click at [167, 69] on span "Settings" at bounding box center [164, 70] width 20 height 6
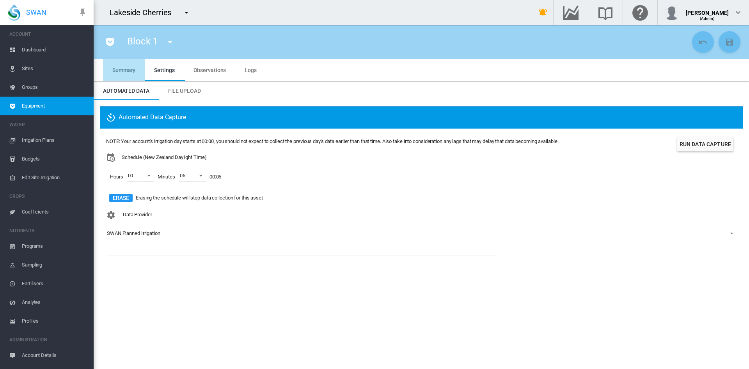
click at [128, 70] on span "Summary" at bounding box center [123, 70] width 23 height 6
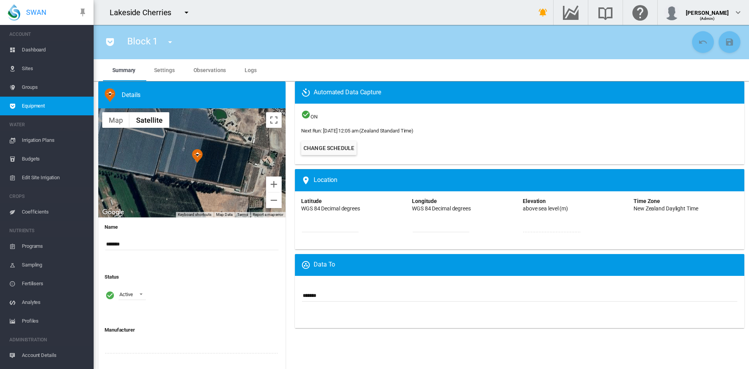
click at [220, 71] on span "Observations" at bounding box center [209, 70] width 33 height 6
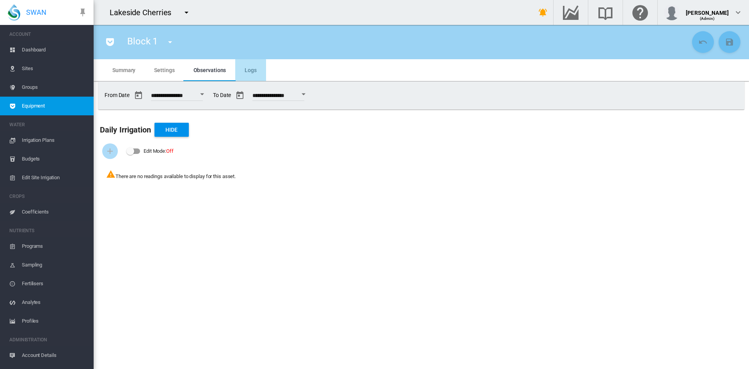
click at [245, 72] on span "Logs" at bounding box center [251, 70] width 12 height 6
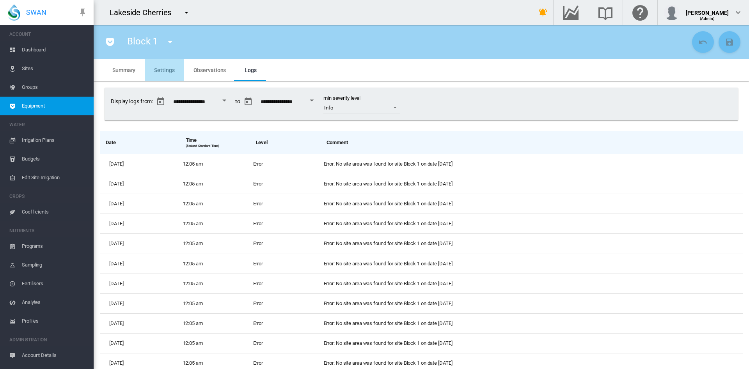
click at [168, 76] on md-tab-item "Settings" at bounding box center [164, 70] width 39 height 22
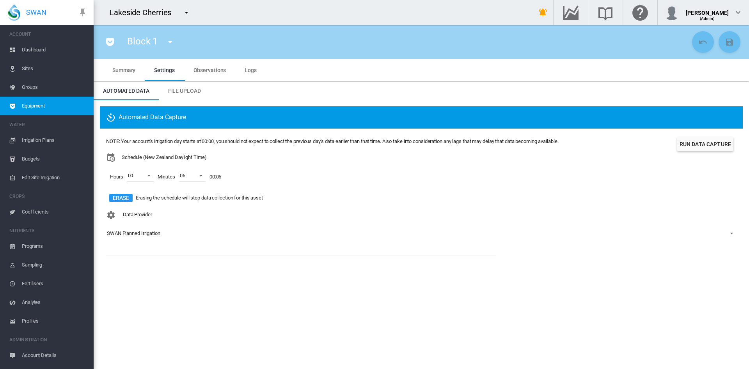
click at [215, 64] on md-tab-item "Observations" at bounding box center [209, 70] width 51 height 22
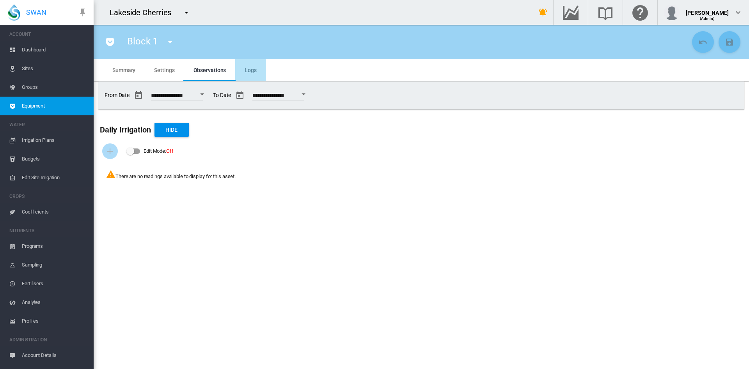
click at [249, 70] on span "Logs" at bounding box center [251, 70] width 12 height 6
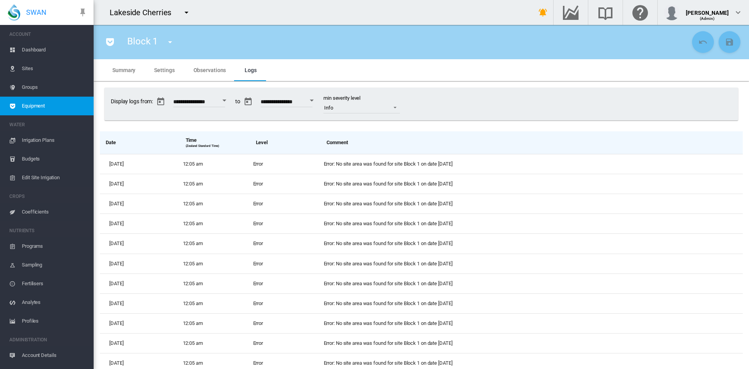
click at [43, 103] on span "Equipment" at bounding box center [55, 106] width 66 height 19
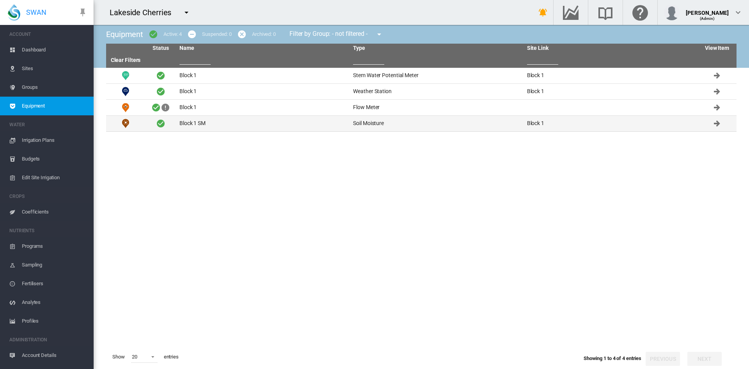
click at [188, 125] on td "Block 1 SM" at bounding box center [263, 124] width 174 height 16
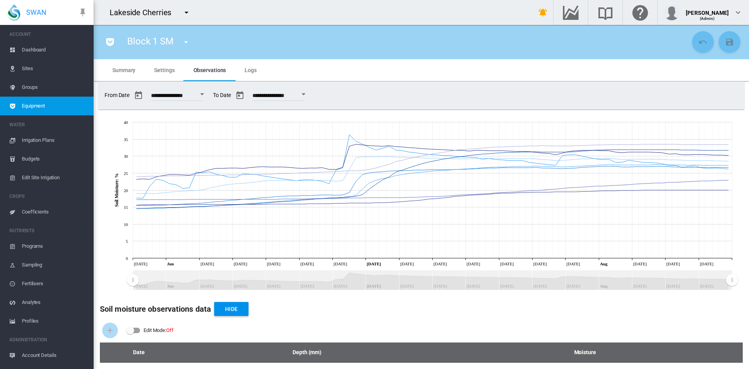
click at [127, 69] on span "Summary" at bounding box center [123, 70] width 23 height 6
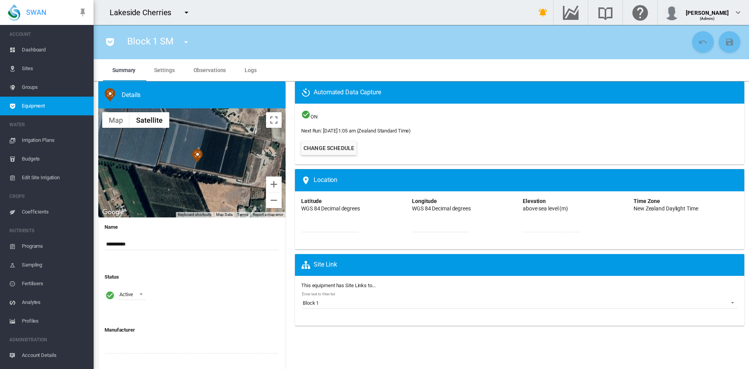
click at [27, 69] on span "Sites" at bounding box center [55, 68] width 66 height 19
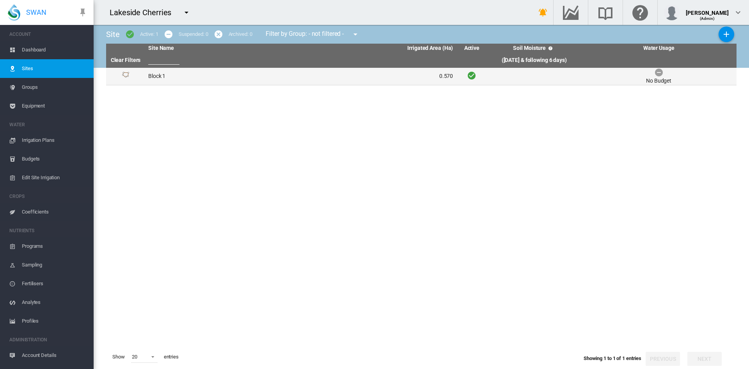
click at [163, 77] on td "Block 1" at bounding box center [223, 76] width 156 height 17
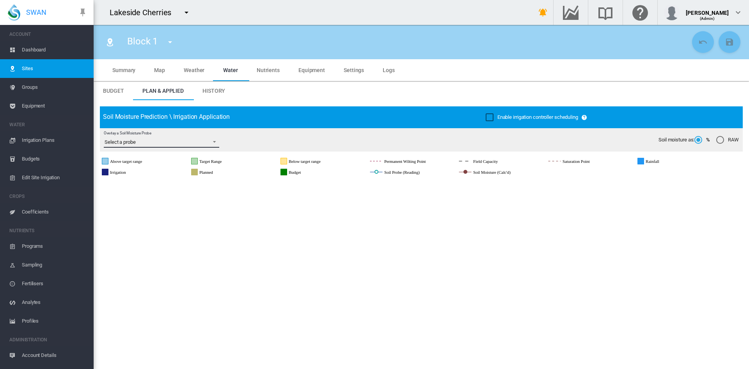
click at [215, 142] on span "Overlay a Soil Moisture Probe: Select a probe" at bounding box center [212, 141] width 9 height 7
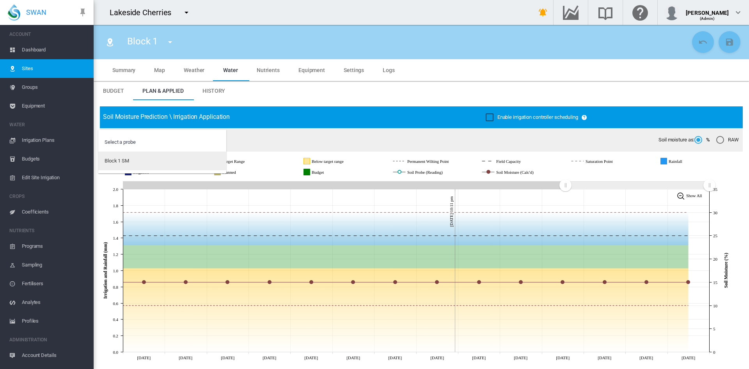
click at [147, 162] on md-option "Block 1 SM" at bounding box center [162, 161] width 128 height 19
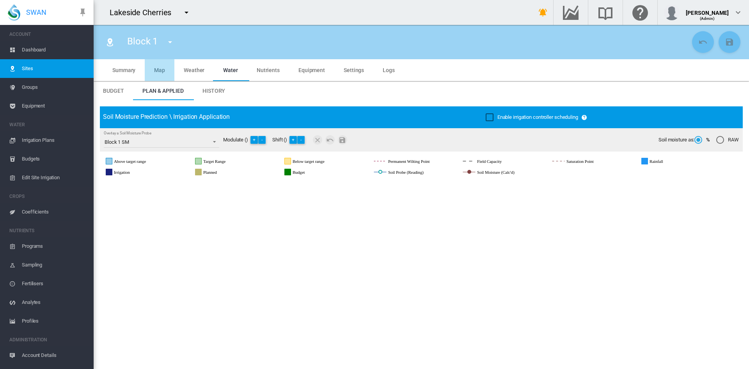
click at [156, 73] on span "Map" at bounding box center [159, 70] width 11 height 6
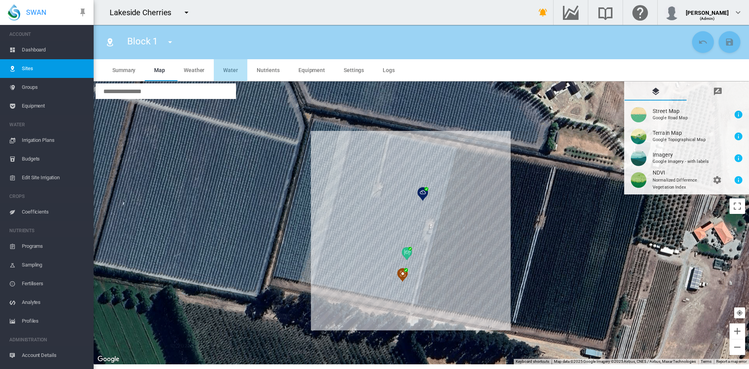
click at [227, 69] on span "Water" at bounding box center [230, 70] width 15 height 6
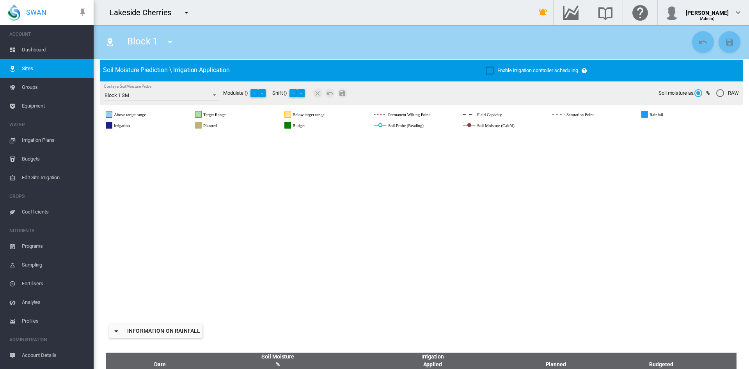
scroll to position [67, 0]
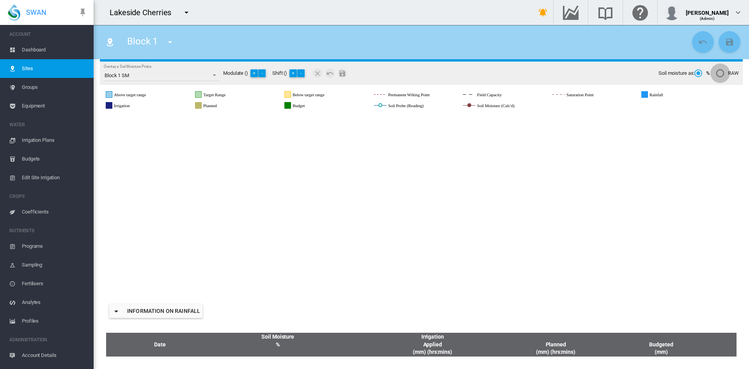
click at [716, 76] on div "RAW" at bounding box center [720, 73] width 8 height 8
click at [408, 108] on rect "Soil Probe (Reading)" at bounding box center [415, 105] width 67 height 7
click at [398, 185] on icon at bounding box center [415, 208] width 631 height 171
click at [404, 151] on icon at bounding box center [415, 208] width 631 height 171
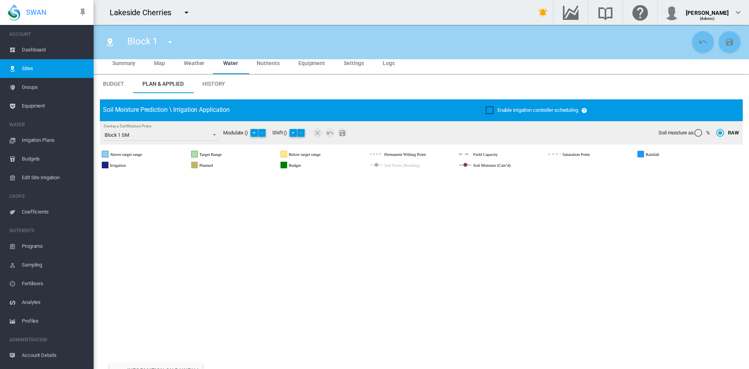
scroll to position [0, 0]
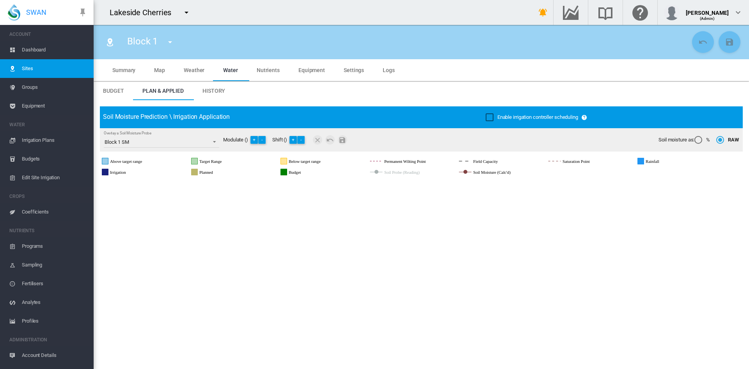
click at [351, 69] on span "Settings" at bounding box center [354, 70] width 20 height 6
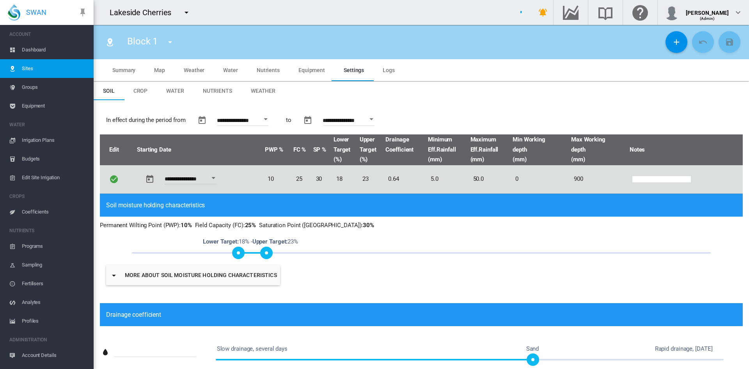
type input "*"
type input "**"
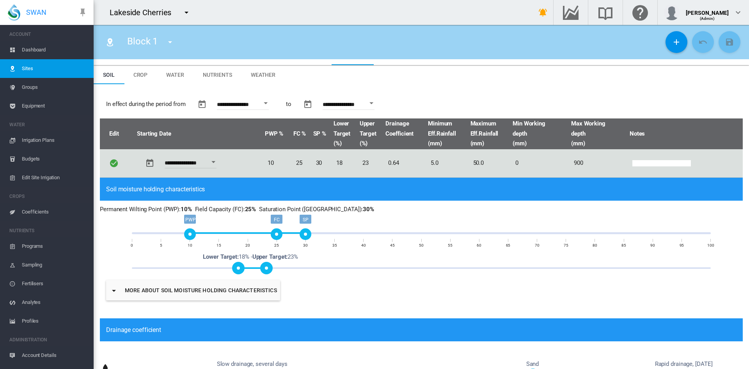
scroll to position [17, 0]
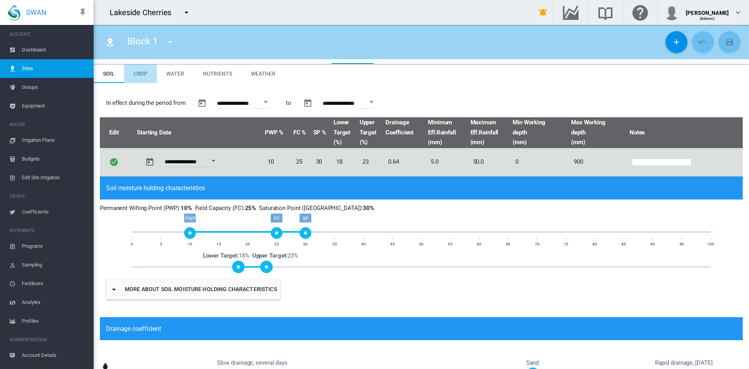
click at [148, 77] on md-tab-item "Crop" at bounding box center [140, 73] width 33 height 19
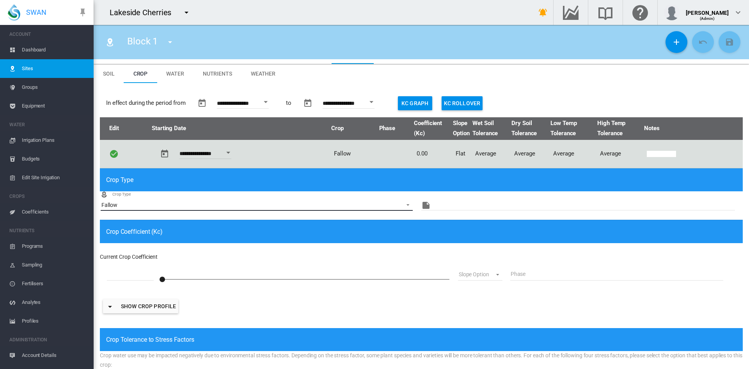
click at [401, 202] on span "Crop Type : Fallow" at bounding box center [405, 204] width 9 height 9
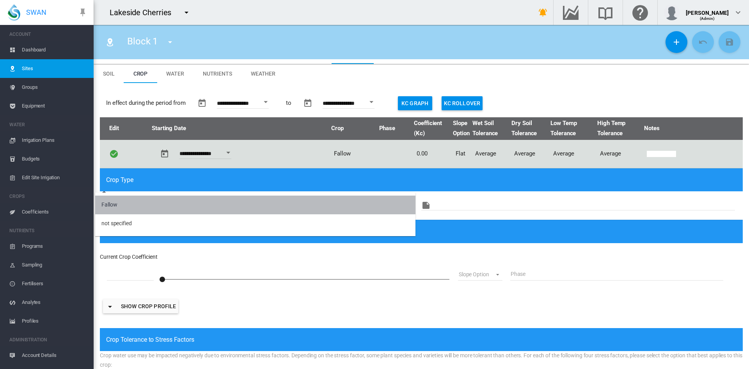
click at [399, 202] on md-option "Fallow" at bounding box center [255, 205] width 320 height 19
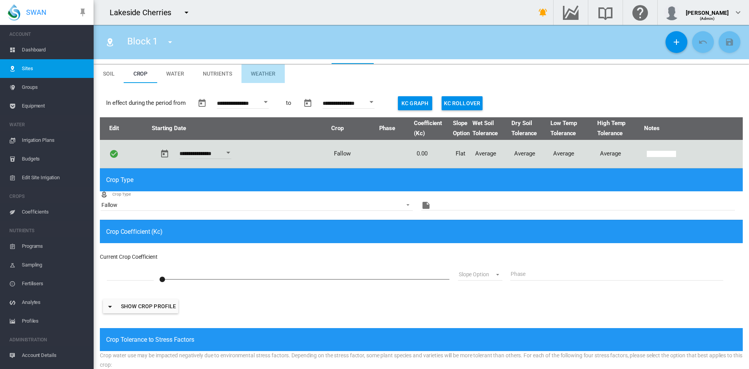
click at [252, 74] on span "Weather" at bounding box center [263, 74] width 25 height 6
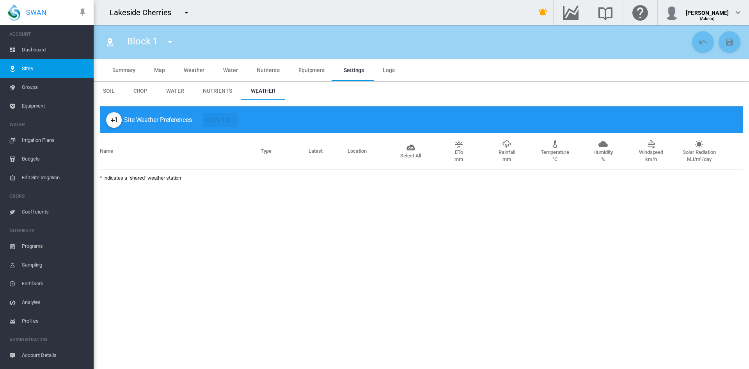
scroll to position [0, 0]
click at [111, 121] on md-icon "icon-plus-one" at bounding box center [113, 119] width 9 height 9
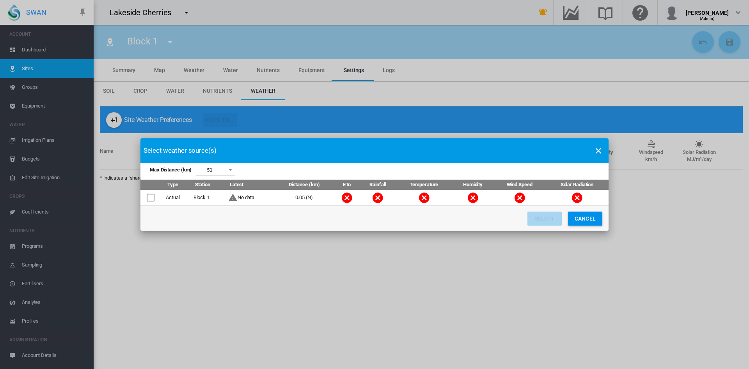
click at [596, 151] on md-icon "icon-close" at bounding box center [598, 150] width 9 height 9
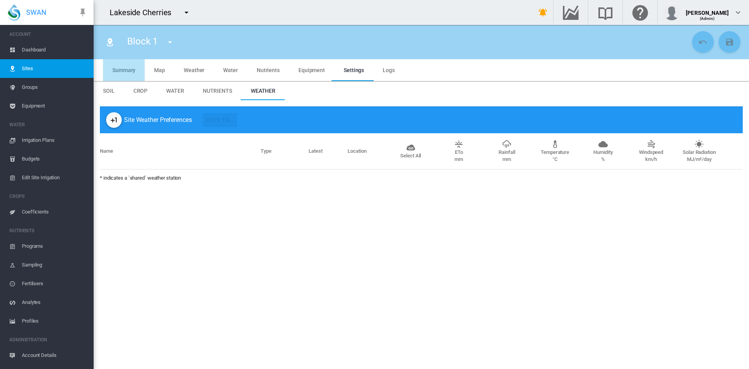
click at [129, 72] on span "Summary" at bounding box center [123, 70] width 23 height 6
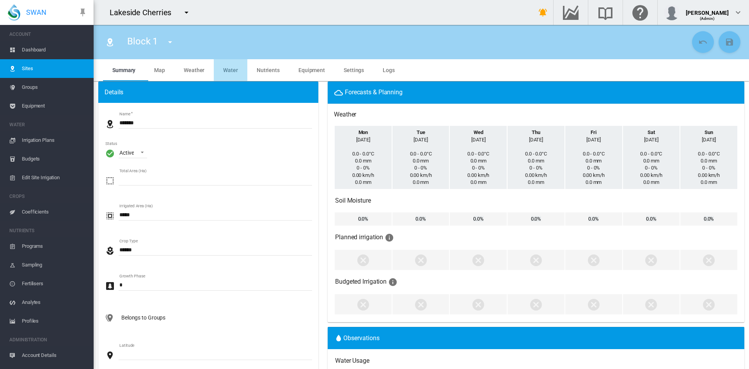
click at [225, 67] on span "Water" at bounding box center [230, 70] width 15 height 6
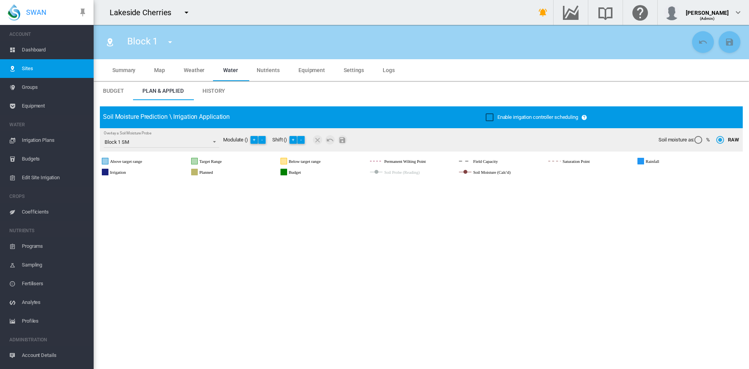
click at [216, 92] on span "History" at bounding box center [213, 91] width 23 height 6
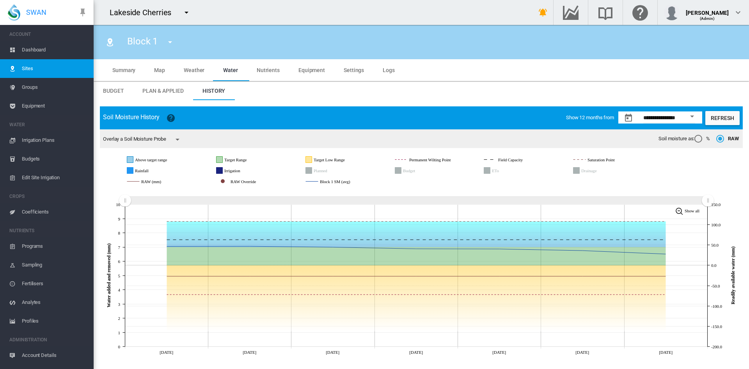
drag, startPoint x: 708, startPoint y: 202, endPoint x: 749, endPoint y: 265, distance: 74.4
click at [749, 265] on div "**********" at bounding box center [421, 232] width 655 height 265
click at [179, 139] on md-icon "icon-menu-down" at bounding box center [177, 139] width 9 height 9
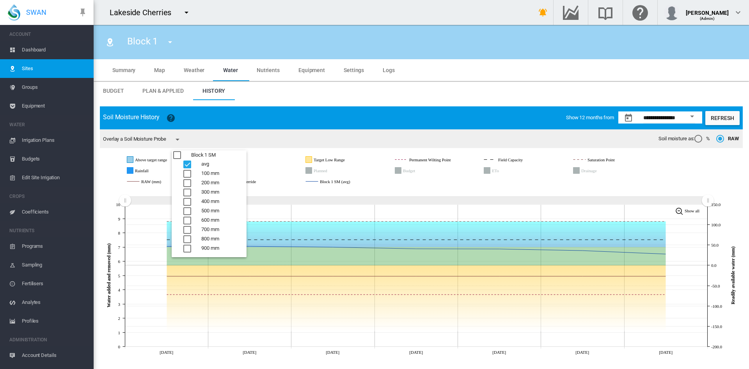
click at [277, 124] on md-backdrop at bounding box center [374, 184] width 749 height 369
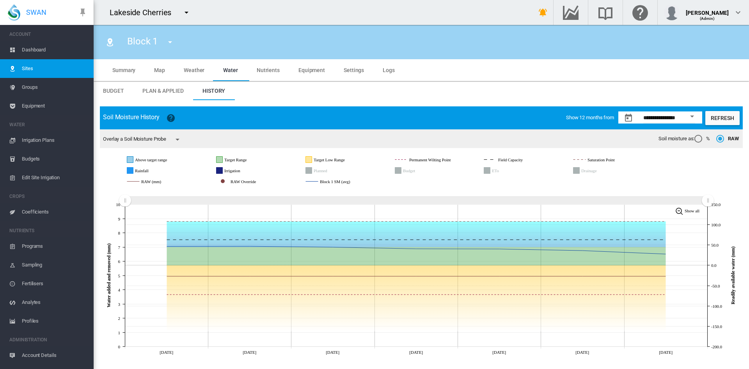
drag, startPoint x: 708, startPoint y: 202, endPoint x: 749, endPoint y: 240, distance: 55.5
click at [749, 240] on div "**********" at bounding box center [421, 232] width 655 height 265
click at [45, 48] on span "Dashboard" at bounding box center [55, 50] width 66 height 19
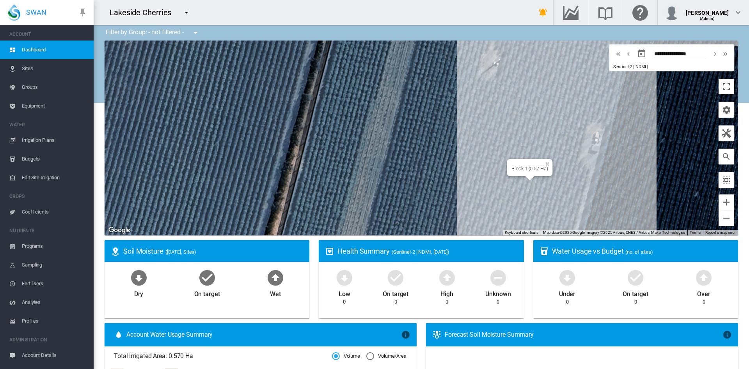
click at [564, 185] on div "Block 1 (0.57 Ha)" at bounding box center [421, 138] width 633 height 195
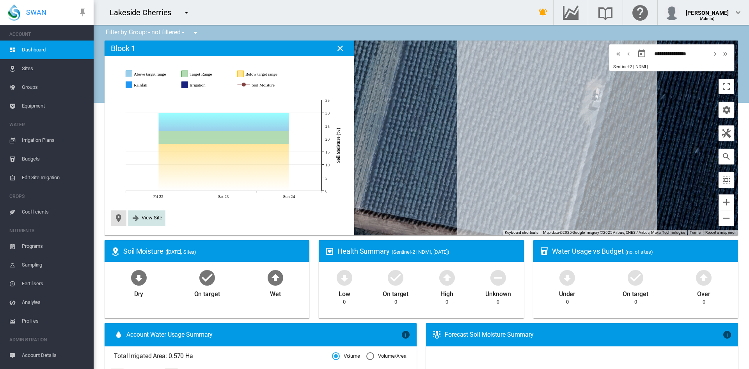
click at [153, 216] on span "View Site" at bounding box center [152, 218] width 21 height 6
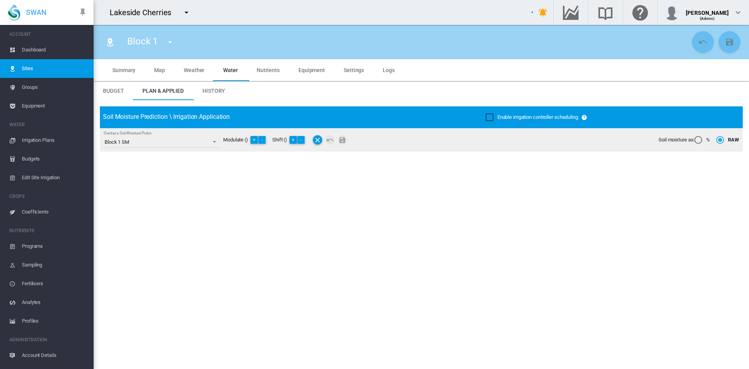
type input "*******"
type input "*********"
type input "***"
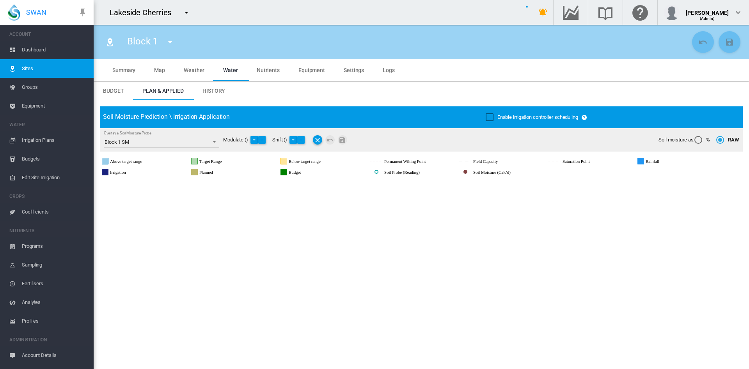
scroll to position [67, 0]
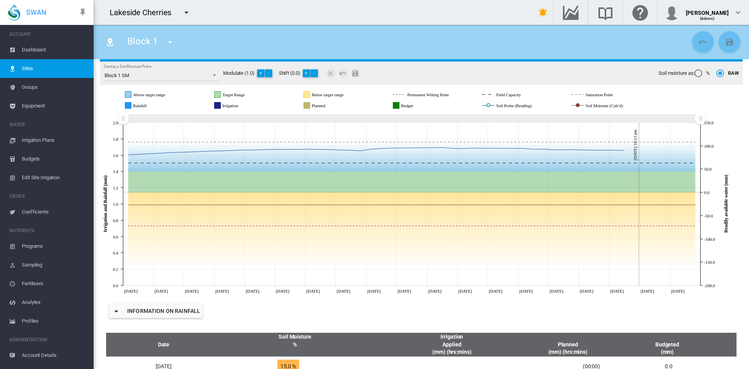
drag, startPoint x: 561, startPoint y: 120, endPoint x: 62, endPoint y: 142, distance: 499.4
click at [62, 142] on div "SWAN ACCOUNT Dashboard Sites Groups Equipment WATER Irrigation Plans" at bounding box center [374, 184] width 749 height 369
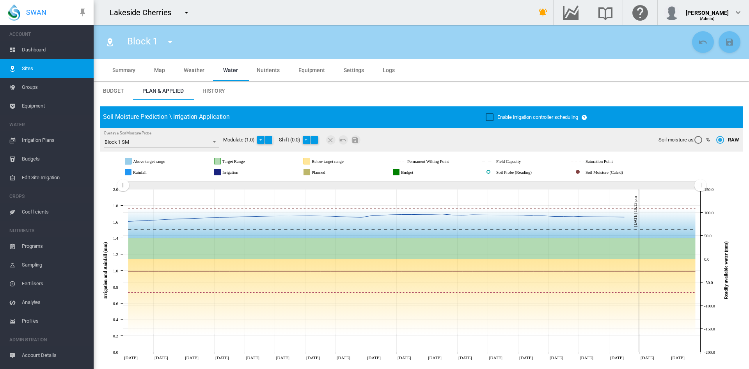
scroll to position [1, 0]
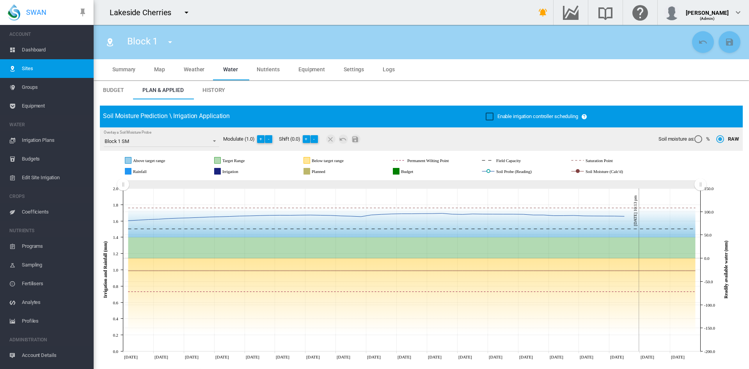
click at [214, 85] on md-tab-item "History" at bounding box center [213, 90] width 41 height 19
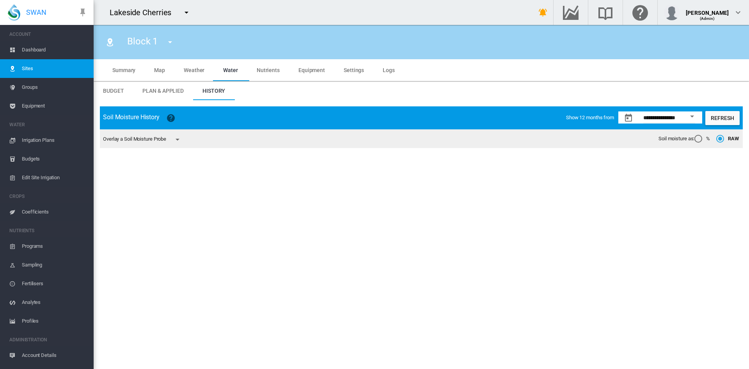
scroll to position [0, 0]
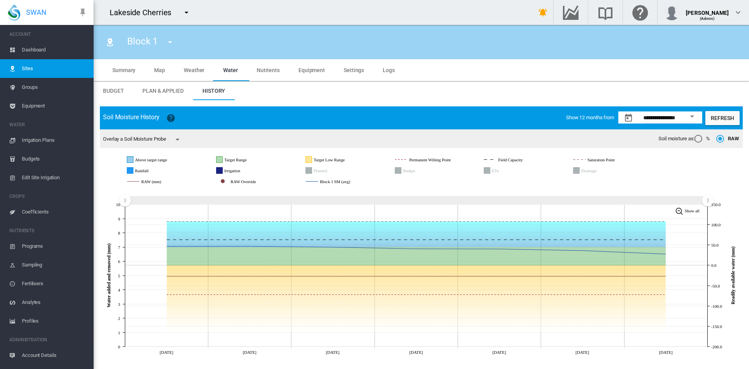
drag, startPoint x: 702, startPoint y: 204, endPoint x: 749, endPoint y: 265, distance: 76.8
click at [749, 265] on div "**********" at bounding box center [421, 232] width 655 height 265
click at [225, 71] on span "Water" at bounding box center [230, 70] width 15 height 6
click at [117, 89] on span "Budget" at bounding box center [113, 91] width 21 height 6
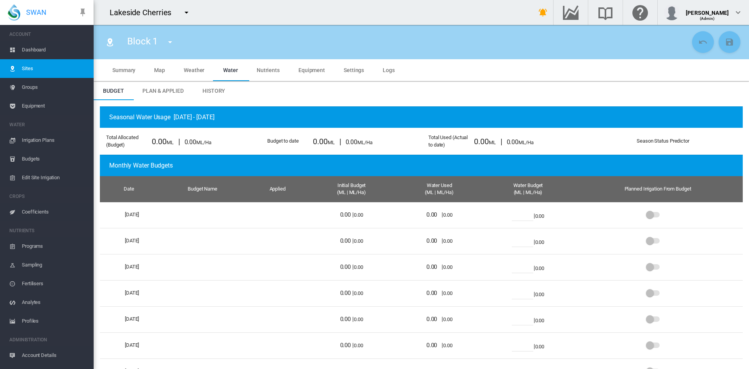
click at [151, 93] on span "Plan & Applied" at bounding box center [162, 91] width 41 height 6
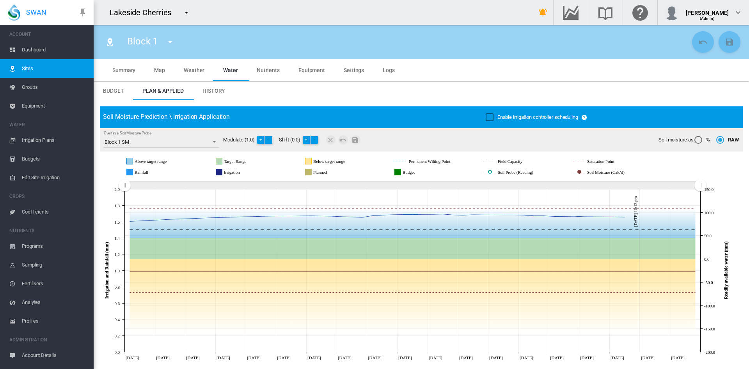
click at [345, 70] on span "Settings" at bounding box center [354, 70] width 20 height 6
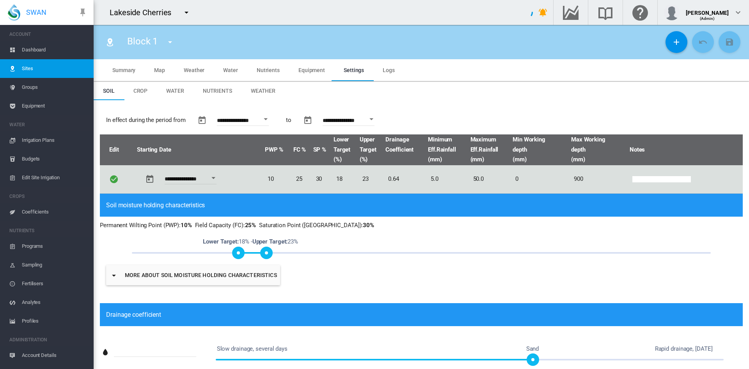
type input "*"
type input "**"
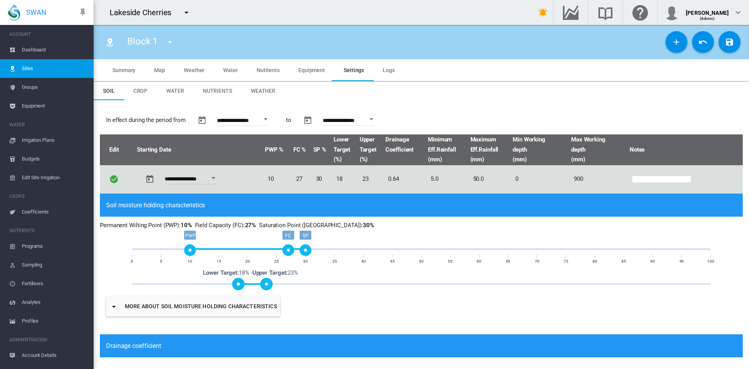
drag, startPoint x: 275, startPoint y: 254, endPoint x: 284, endPoint y: 254, distance: 8.6
click at [284, 254] on div "FC" at bounding box center [288, 251] width 12 height 12
drag, startPoint x: 268, startPoint y: 284, endPoint x: 287, endPoint y: 284, distance: 18.3
click at [287, 284] on span at bounding box center [288, 284] width 12 height 12
drag, startPoint x: 238, startPoint y: 285, endPoint x: 232, endPoint y: 285, distance: 5.5
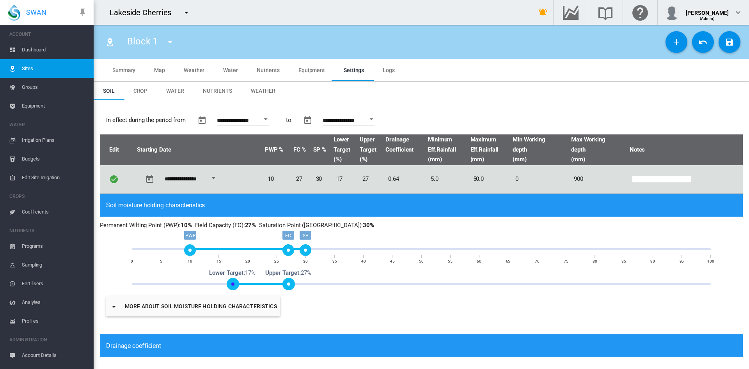
click at [232, 285] on span at bounding box center [233, 284] width 12 height 12
click at [725, 40] on md-icon "icon-content-save" at bounding box center [729, 41] width 9 height 9
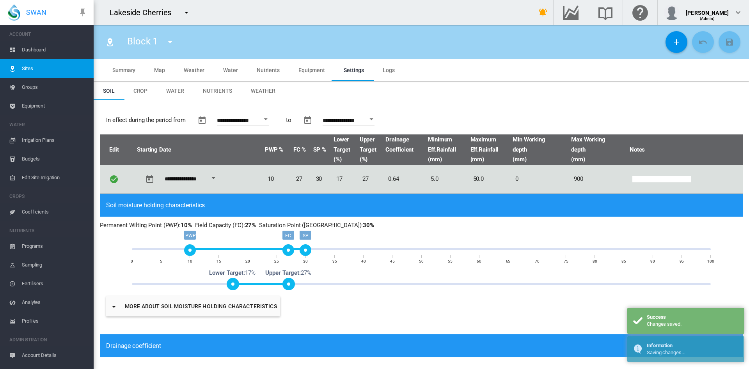
click at [231, 69] on span "Water" at bounding box center [230, 70] width 15 height 6
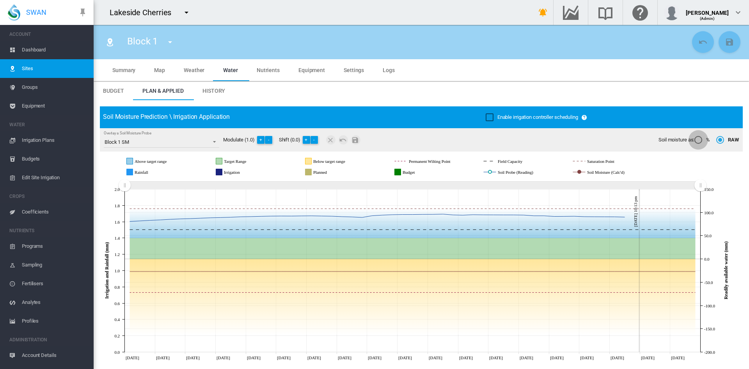
click at [694, 139] on div "%" at bounding box center [698, 140] width 8 height 8
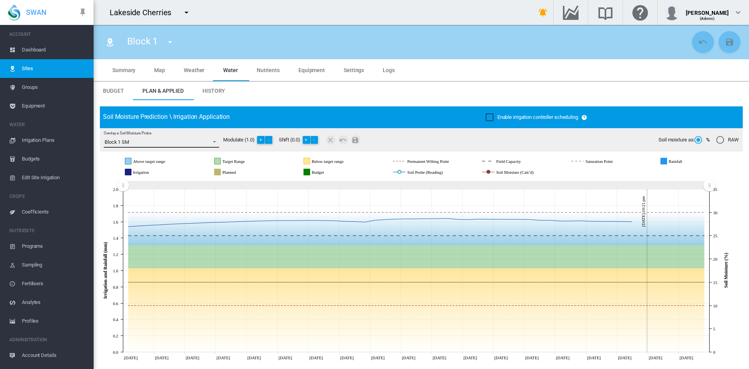
click at [213, 140] on span "Overlay a Soil Moisture Probe: \a Block 1 SM\a" at bounding box center [212, 141] width 9 height 7
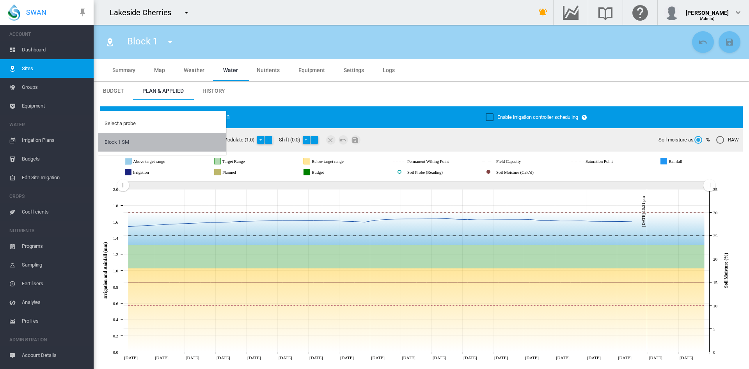
click at [213, 140] on md-option "Block 1 SM" at bounding box center [162, 142] width 128 height 19
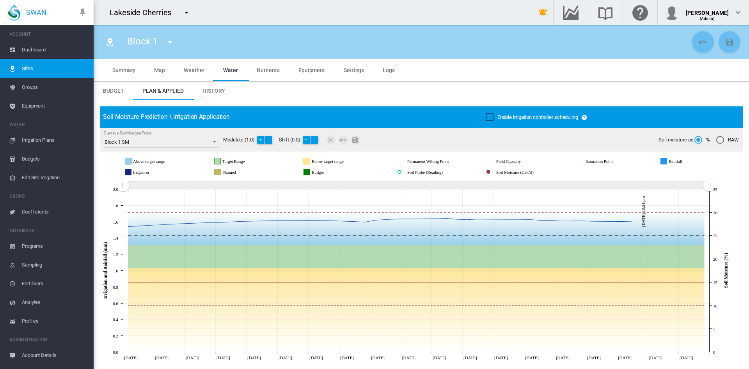
click at [418, 170] on rect "Soil Probe (Reading)" at bounding box center [438, 172] width 67 height 7
click at [495, 167] on icon at bounding box center [417, 166] width 585 height 25
click at [503, 173] on rect "Soil Probe (Reading)" at bounding box center [529, 172] width 67 height 7
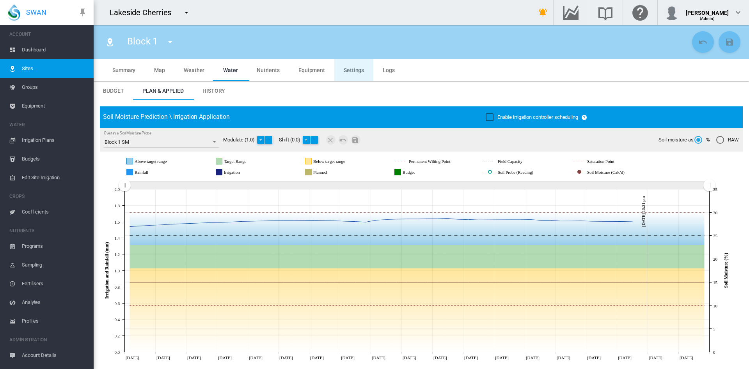
click at [344, 66] on md-tab-item "Settings" at bounding box center [353, 70] width 39 height 22
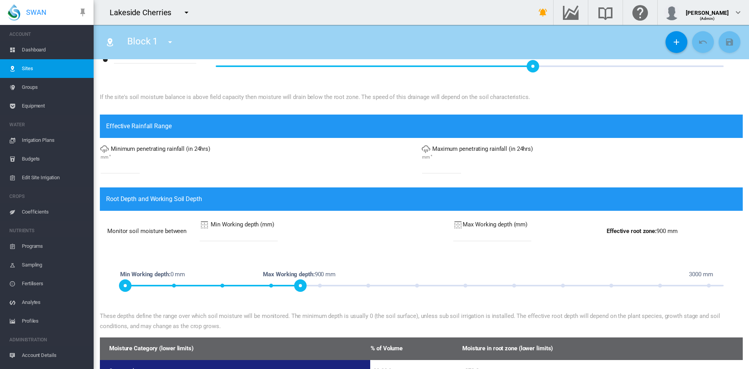
scroll to position [324, 0]
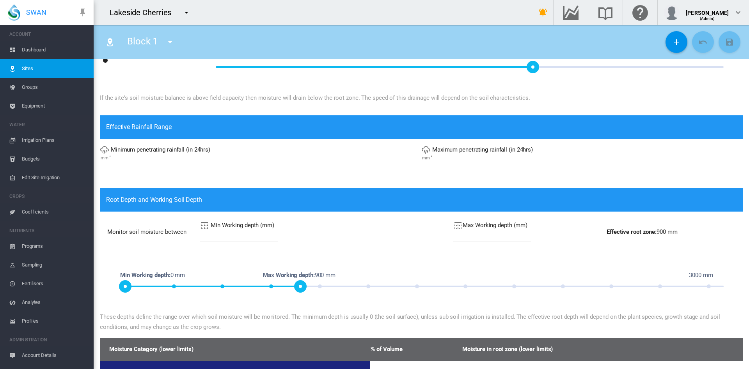
click at [109, 165] on input "*" at bounding box center [120, 169] width 39 height 12
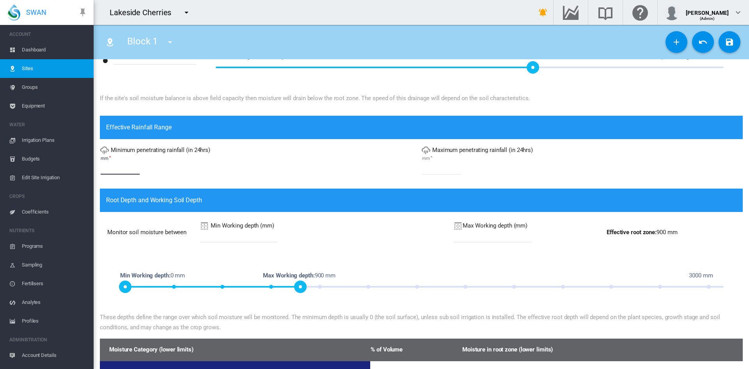
type input "*"
drag, startPoint x: 303, startPoint y: 288, endPoint x: 280, endPoint y: 292, distance: 23.3
click at [280, 292] on span at bounding box center [281, 287] width 12 height 12
click at [460, 238] on input "***" at bounding box center [492, 237] width 78 height 12
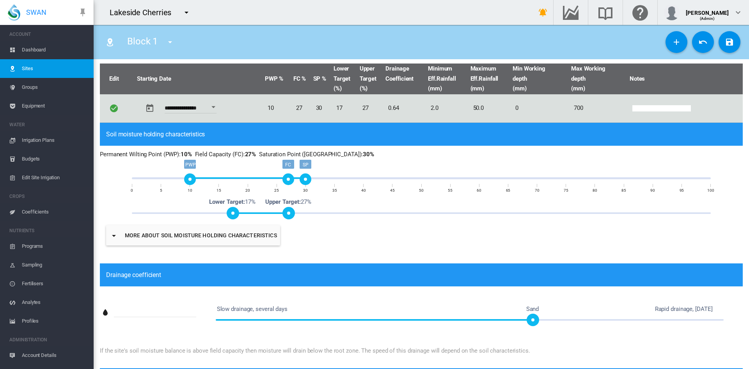
scroll to position [70, 0]
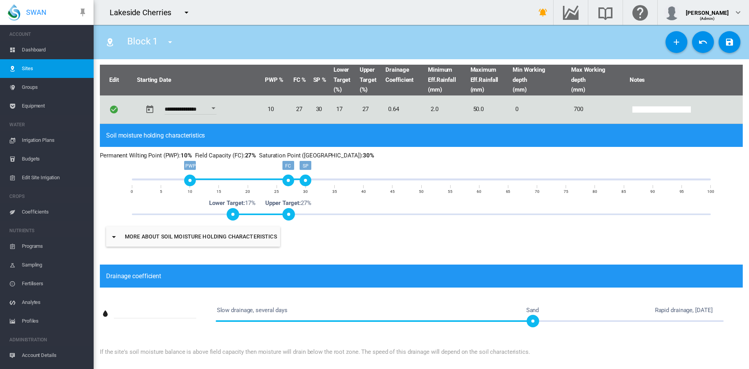
type input "***"
drag, startPoint x: 303, startPoint y: 180, endPoint x: 312, endPoint y: 183, distance: 9.6
click at [312, 183] on div "SP" at bounding box center [317, 181] width 12 height 12
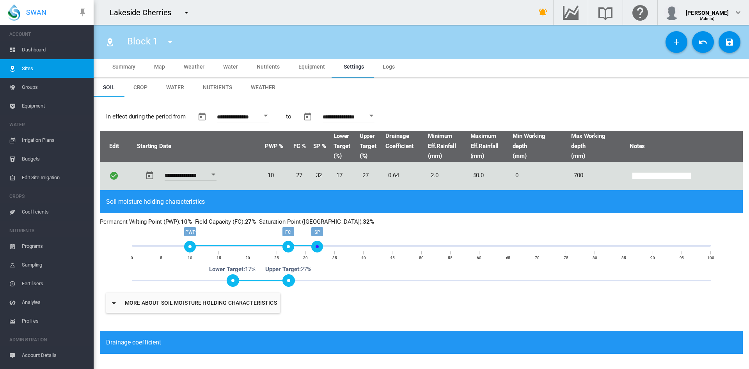
scroll to position [4, 0]
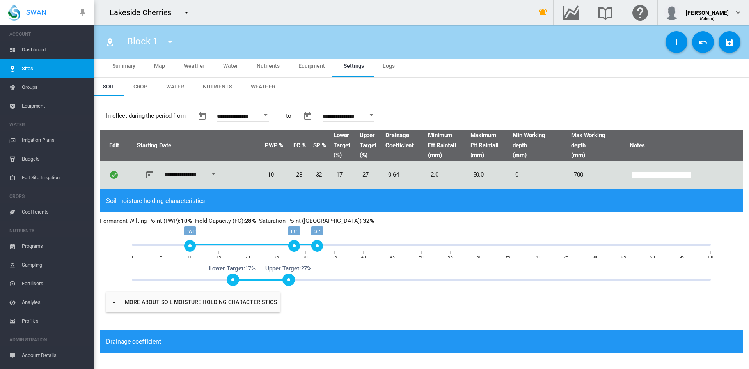
drag, startPoint x: 284, startPoint y: 245, endPoint x: 292, endPoint y: 246, distance: 7.4
click at [292, 246] on div "FC" at bounding box center [294, 246] width 12 height 12
drag, startPoint x: 315, startPoint y: 246, endPoint x: 325, endPoint y: 245, distance: 9.8
click at [325, 245] on div "SP" at bounding box center [329, 246] width 12 height 12
drag, startPoint x: 289, startPoint y: 280, endPoint x: 295, endPoint y: 280, distance: 5.9
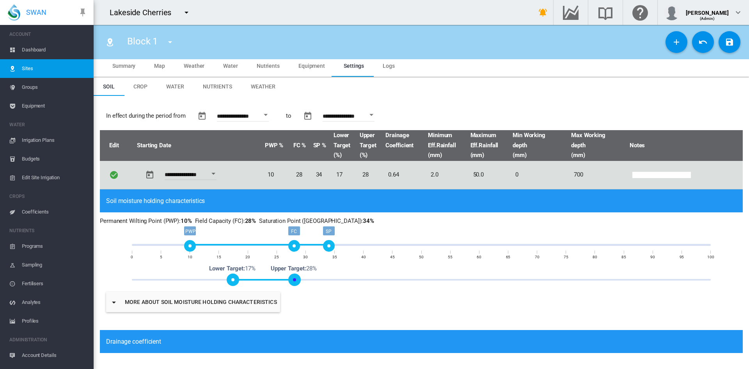
click at [295, 280] on span at bounding box center [294, 280] width 12 height 12
drag, startPoint x: 234, startPoint y: 278, endPoint x: 242, endPoint y: 281, distance: 8.5
click at [242, 281] on span at bounding box center [244, 280] width 12 height 12
drag, startPoint x: 242, startPoint y: 280, endPoint x: 237, endPoint y: 280, distance: 4.7
click at [237, 280] on span at bounding box center [238, 280] width 12 height 12
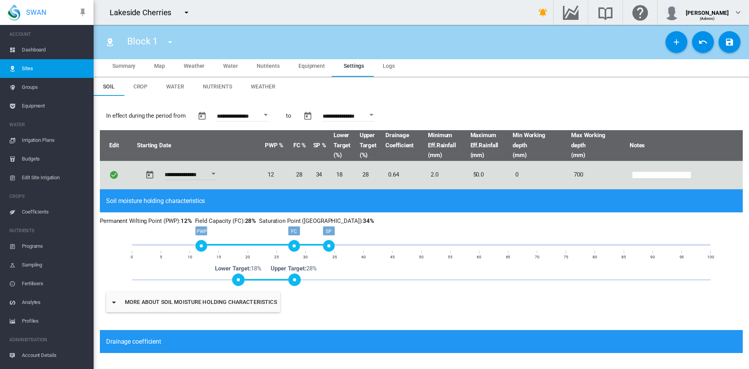
drag, startPoint x: 186, startPoint y: 245, endPoint x: 200, endPoint y: 245, distance: 13.7
click at [200, 245] on div "PWP" at bounding box center [201, 246] width 12 height 12
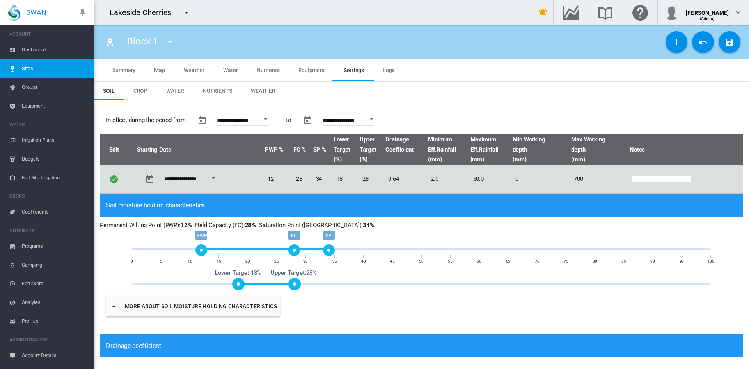
click at [271, 123] on button "Open calendar" at bounding box center [266, 119] width 14 height 14
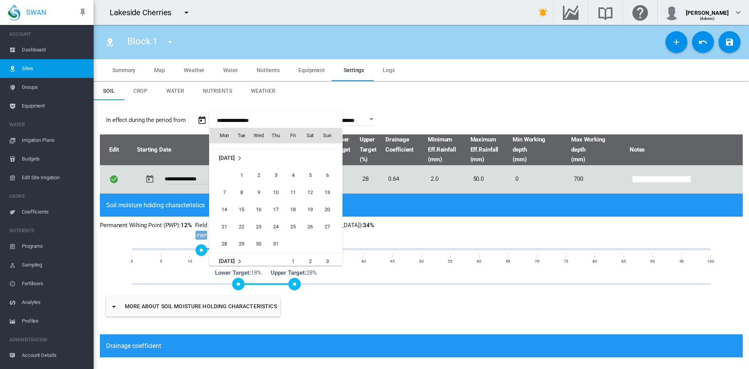
scroll to position [19219, 0]
click at [240, 176] on span "1" at bounding box center [242, 177] width 16 height 16
type input "**********"
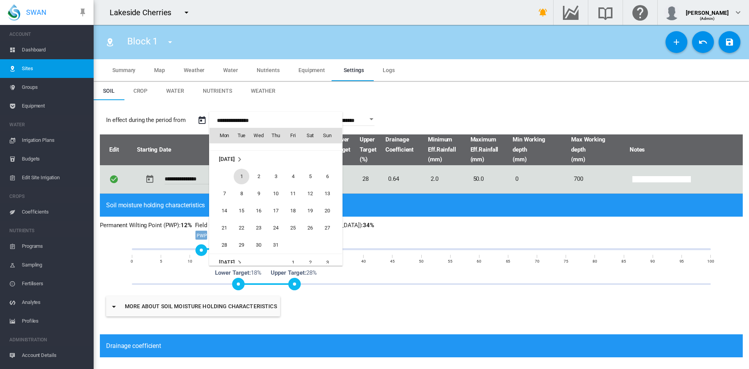
type input "**********"
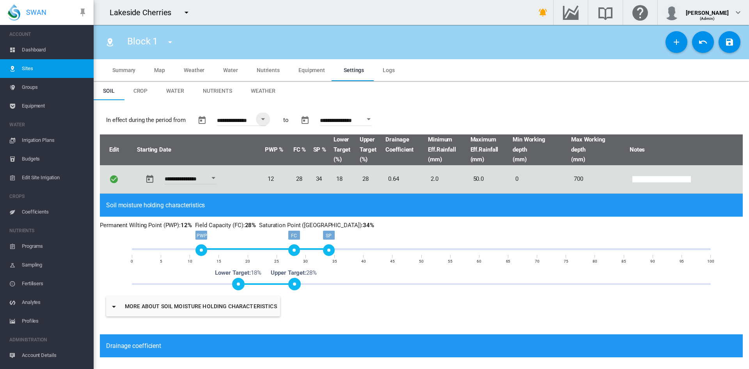
click at [376, 121] on button "Open calendar" at bounding box center [369, 119] width 14 height 14
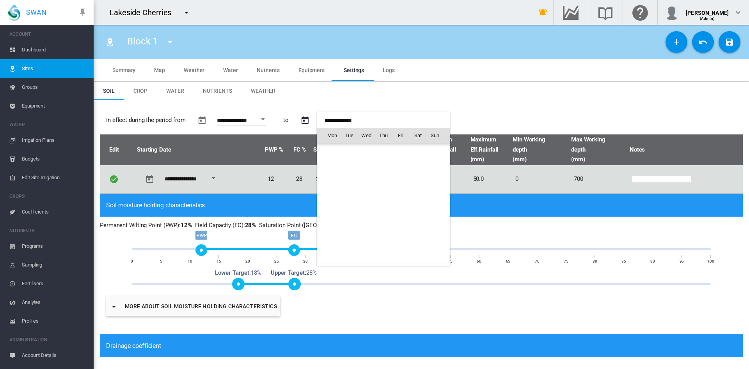
scroll to position [724, 0]
click at [720, 44] on div at bounding box center [374, 184] width 749 height 369
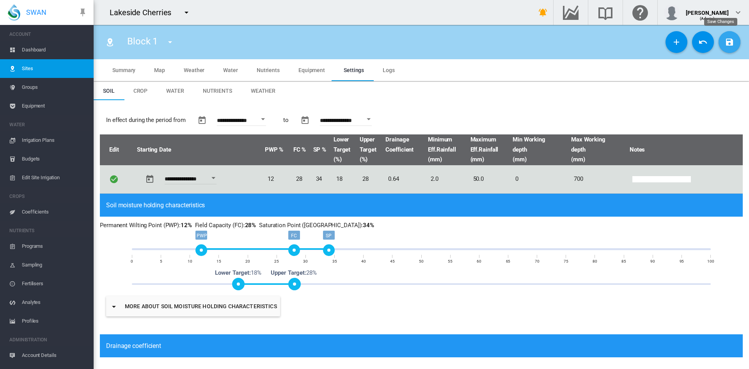
click at [725, 44] on md-icon "icon-content-save" at bounding box center [729, 41] width 9 height 9
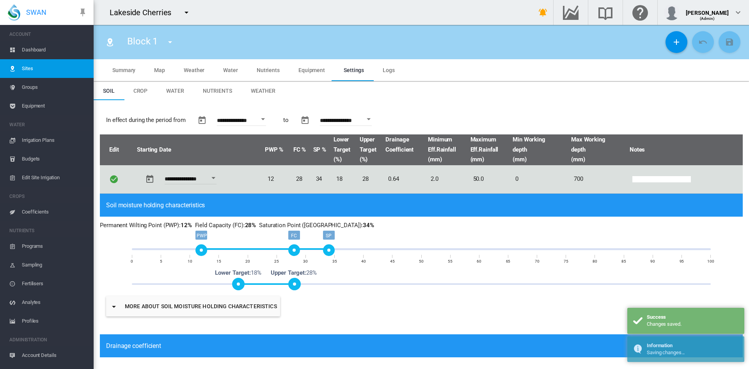
click at [31, 88] on span "Groups" at bounding box center [55, 87] width 66 height 19
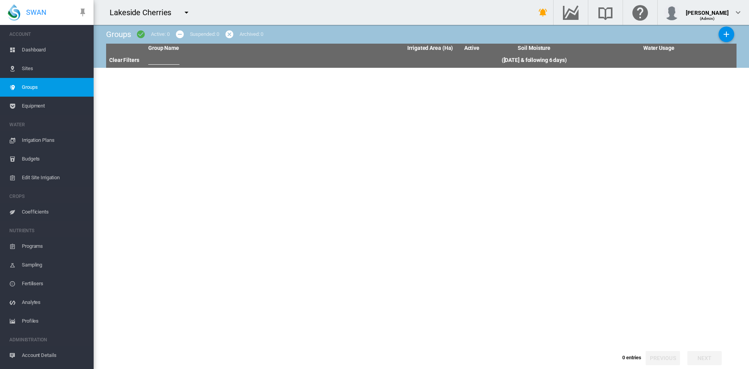
click at [35, 74] on span "Sites" at bounding box center [55, 68] width 66 height 19
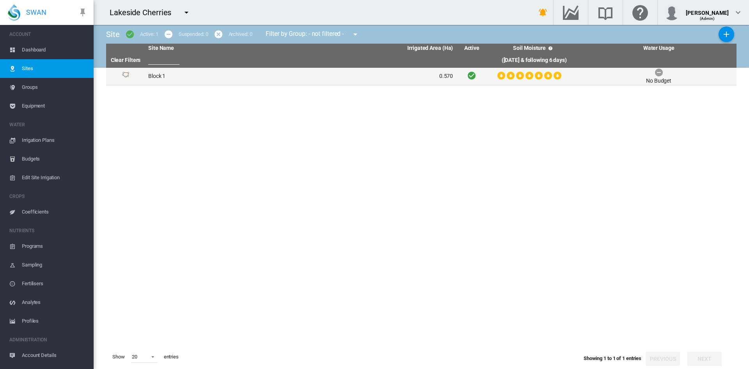
click at [159, 76] on td "Block 1" at bounding box center [223, 76] width 156 height 17
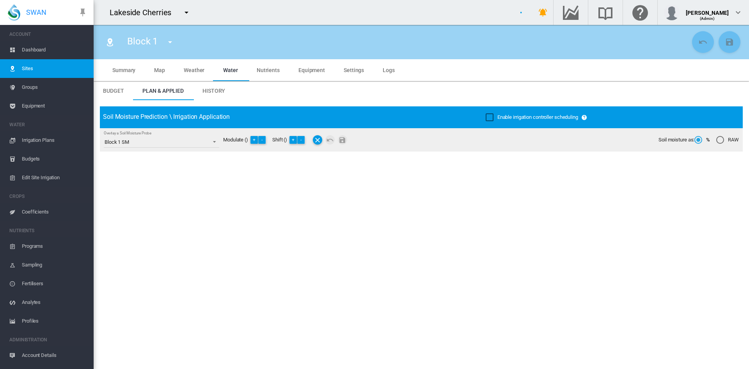
type input "*******"
type input "*****"
type input "*********"
type input "***"
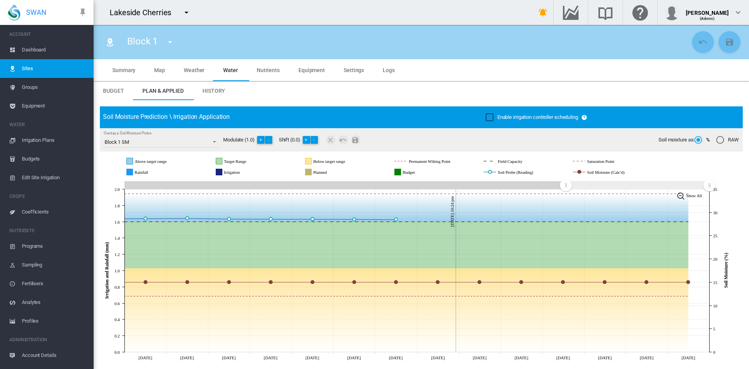
click at [356, 69] on span "Settings" at bounding box center [354, 70] width 20 height 6
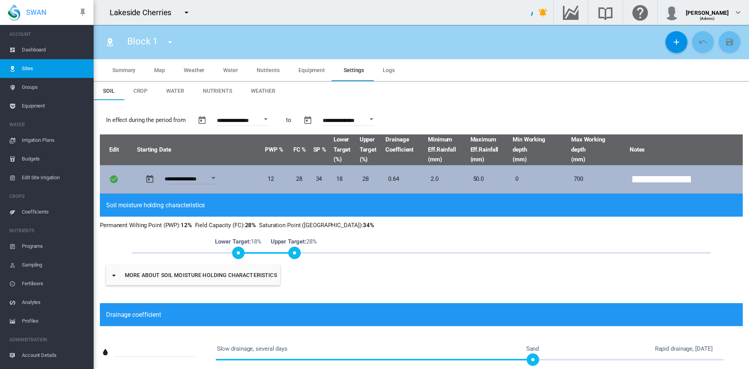
type input "*"
type input "**"
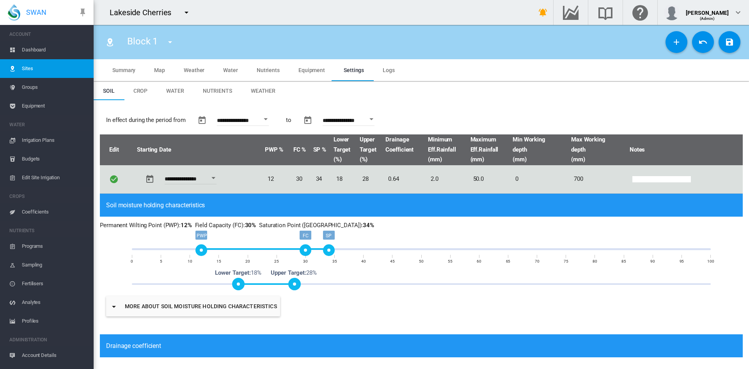
drag, startPoint x: 293, startPoint y: 250, endPoint x: 303, endPoint y: 251, distance: 9.9
click at [303, 251] on div "FC" at bounding box center [306, 251] width 12 height 12
drag, startPoint x: 298, startPoint y: 282, endPoint x: 305, endPoint y: 282, distance: 7.8
click at [305, 282] on span at bounding box center [305, 284] width 12 height 12
drag, startPoint x: 239, startPoint y: 281, endPoint x: 248, endPoint y: 282, distance: 9.8
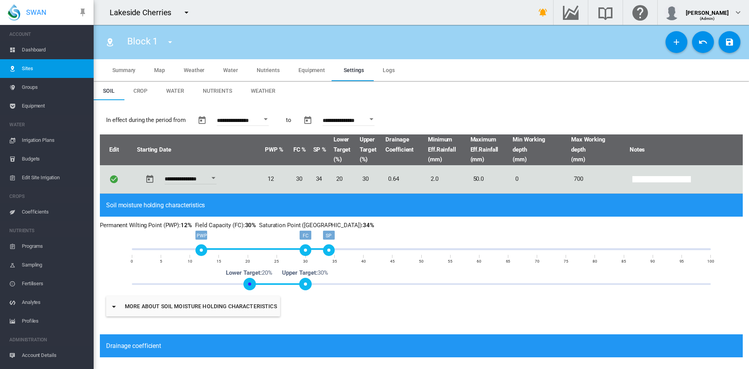
click at [248, 282] on span at bounding box center [249, 284] width 12 height 12
drag, startPoint x: 200, startPoint y: 247, endPoint x: 217, endPoint y: 250, distance: 16.7
click at [217, 250] on div "PWP" at bounding box center [219, 251] width 12 height 12
drag, startPoint x: 327, startPoint y: 250, endPoint x: 335, endPoint y: 251, distance: 8.6
click at [335, 251] on div "SP" at bounding box center [340, 251] width 12 height 12
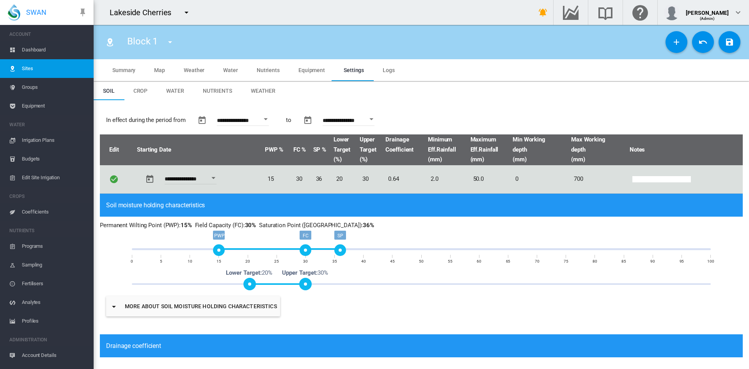
click at [268, 119] on div "Open calendar" at bounding box center [266, 120] width 4 height 2
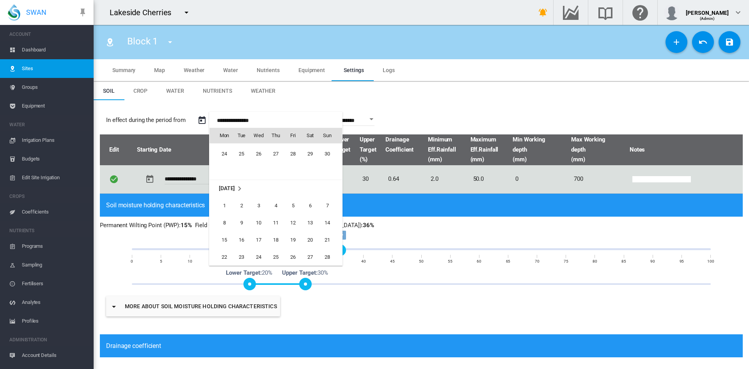
scroll to position [17954, 0]
click at [225, 196] on span "1" at bounding box center [224, 201] width 16 height 16
type input "**********"
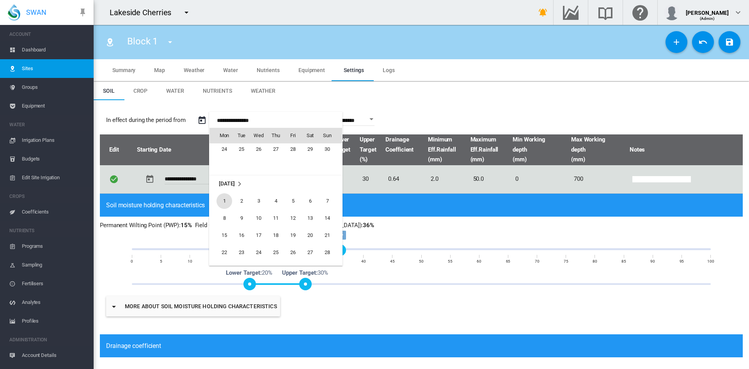
type input "**********"
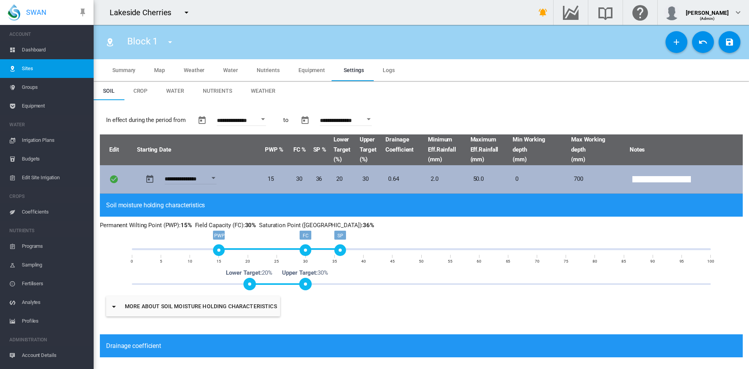
click at [218, 176] on button "Open calendar" at bounding box center [213, 178] width 14 height 14
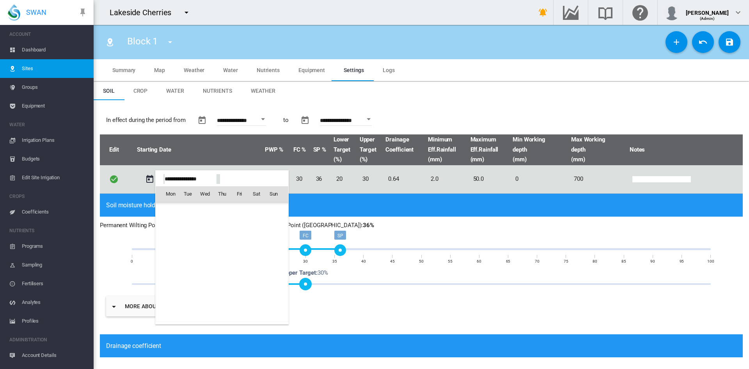
scroll to position [18502, 0]
click at [433, 224] on div at bounding box center [374, 184] width 749 height 369
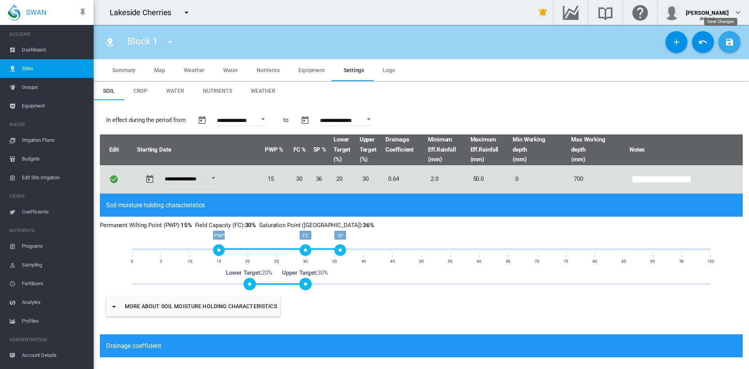
click at [721, 48] on button "Save Changes" at bounding box center [729, 42] width 22 height 22
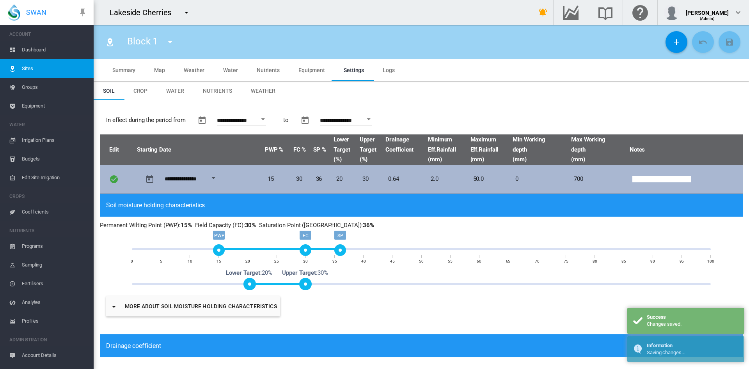
click at [215, 178] on div "Open calendar" at bounding box center [213, 178] width 4 height 2
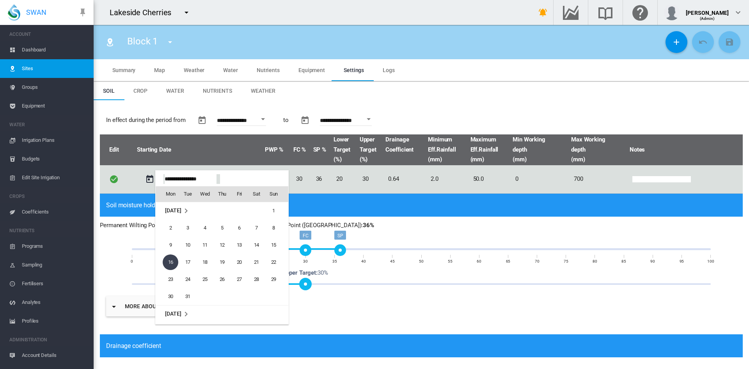
click at [432, 211] on div at bounding box center [374, 184] width 749 height 369
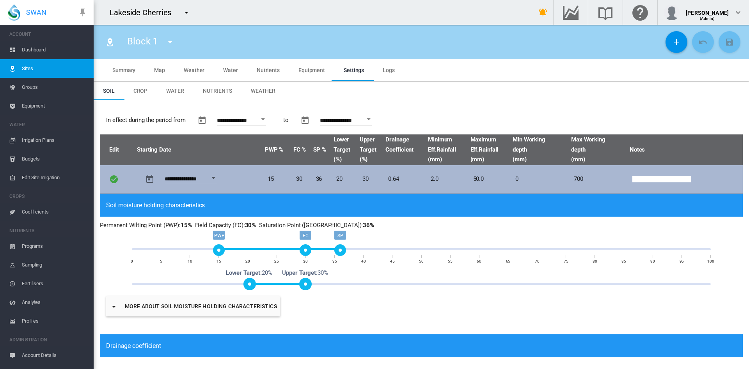
click at [211, 180] on button "Open calendar" at bounding box center [213, 178] width 14 height 14
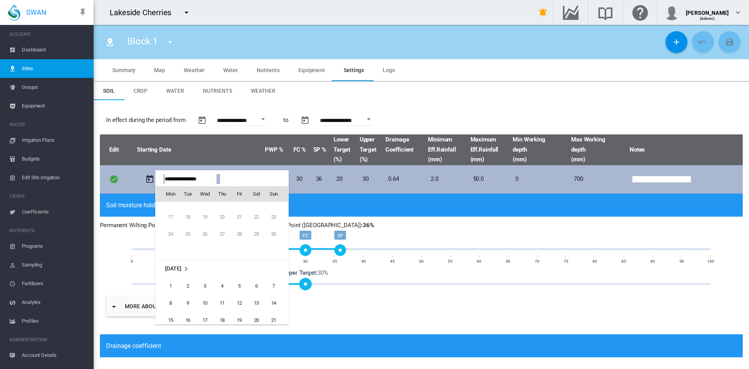
scroll to position [17961, 0]
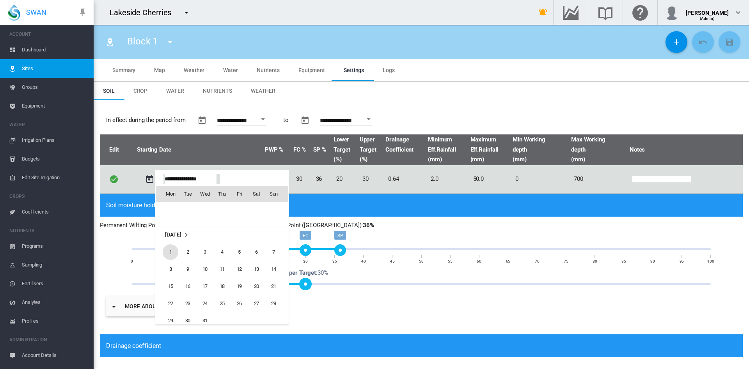
click at [167, 250] on span "1" at bounding box center [171, 253] width 16 height 16
type input "**********"
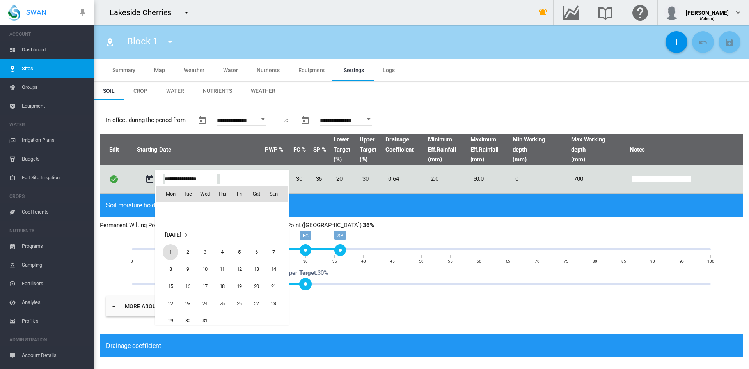
type input "**********"
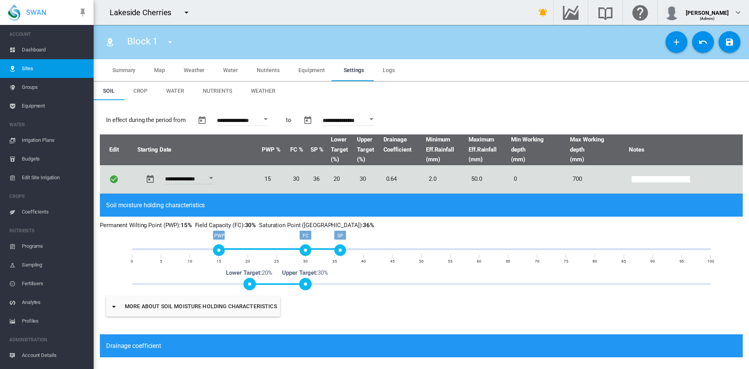
click at [273, 119] on button "Open calendar" at bounding box center [266, 119] width 14 height 14
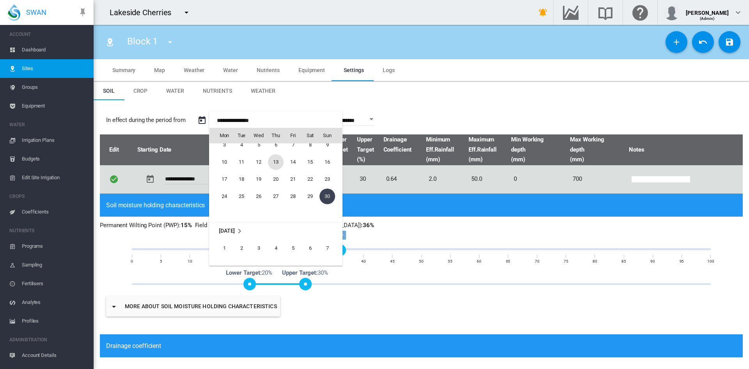
scroll to position [17911, 0]
click at [221, 245] on span "1" at bounding box center [224, 244] width 16 height 16
type input "**********"
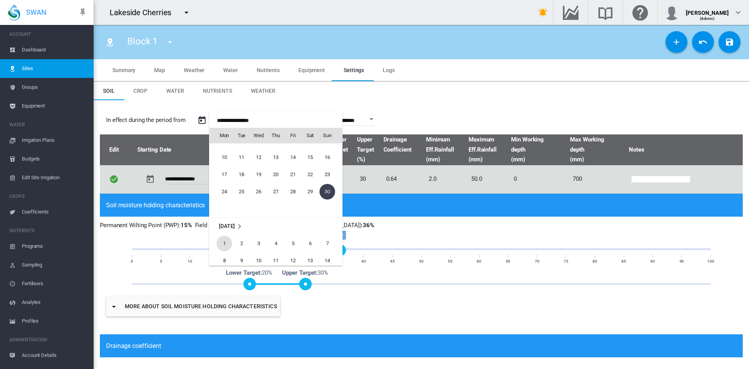
type input "**********"
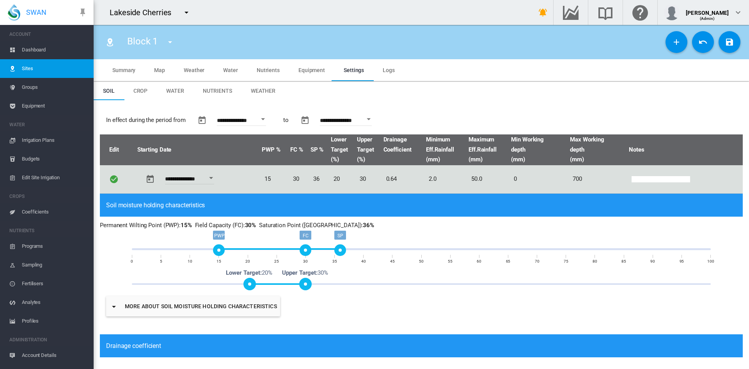
click at [376, 120] on button "Open calendar" at bounding box center [369, 119] width 14 height 14
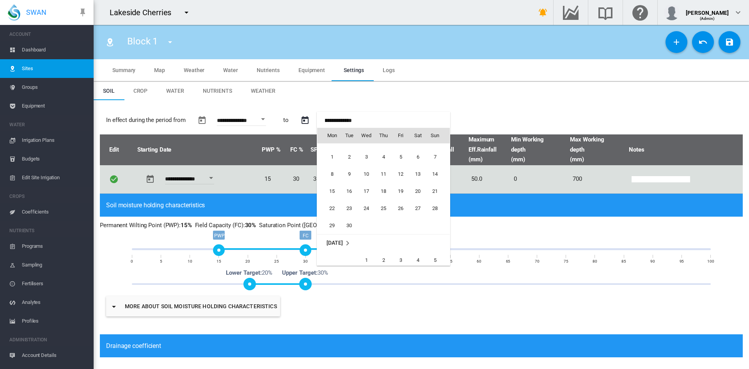
scroll to position [2395, 0]
click at [345, 223] on span "30" at bounding box center [349, 221] width 16 height 16
type input "**********"
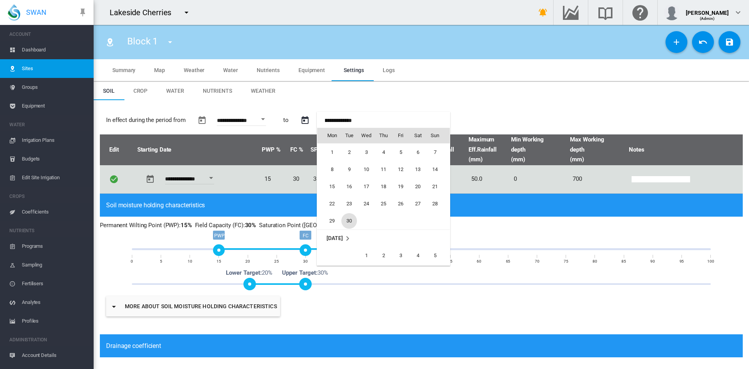
type input "**********"
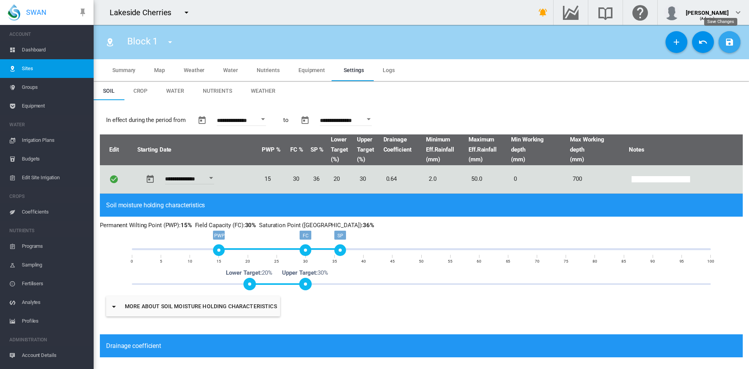
click at [725, 41] on md-icon "icon-content-save" at bounding box center [729, 41] width 9 height 9
click at [233, 74] on md-tab-item "Water" at bounding box center [231, 70] width 34 height 22
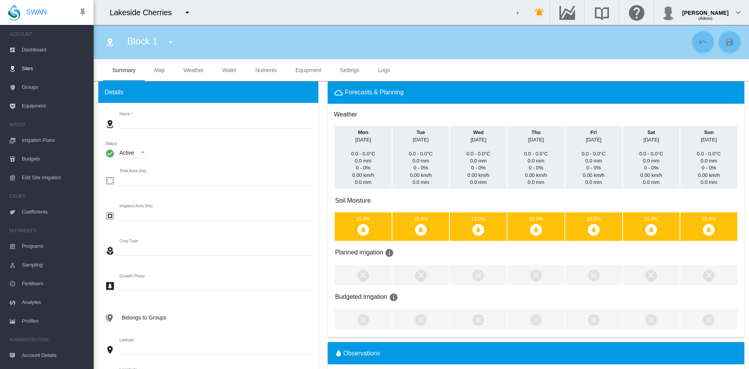
type input "*******"
type input "*****"
type input "*********"
type input "***"
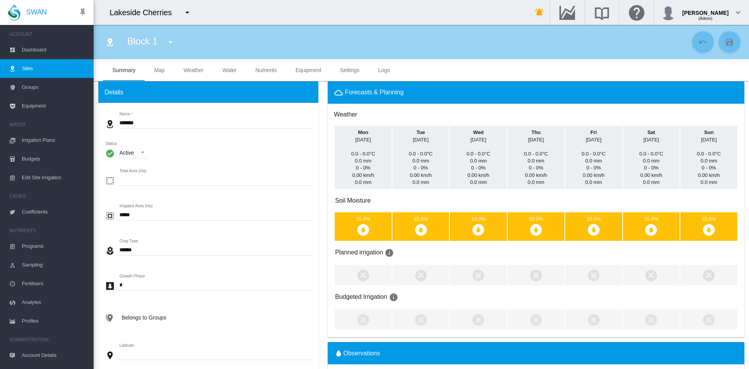
click at [36, 69] on span "Sites" at bounding box center [55, 68] width 66 height 19
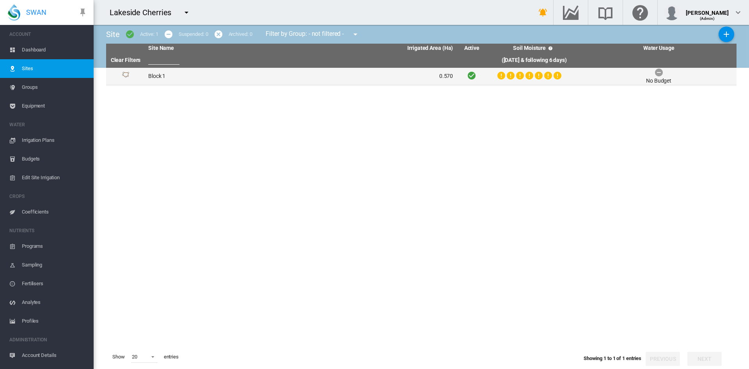
click at [159, 75] on td "Block 1" at bounding box center [223, 76] width 156 height 17
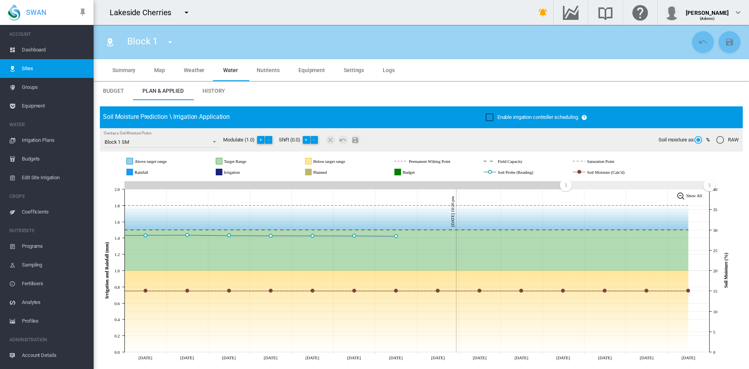
click at [35, 214] on span "Coefficients" at bounding box center [55, 212] width 66 height 19
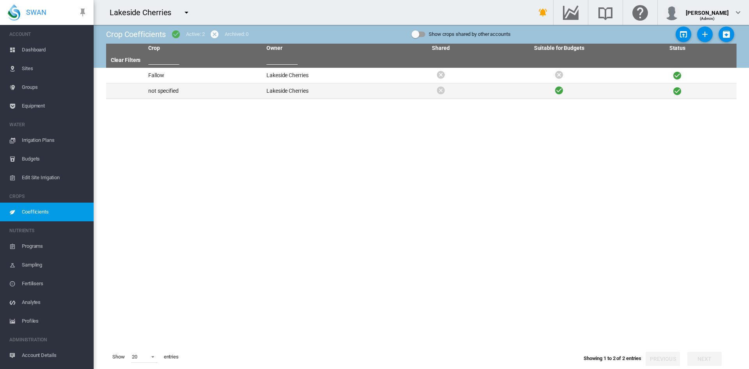
click at [270, 93] on td "Lakeside Cherries" at bounding box center [322, 90] width 118 height 15
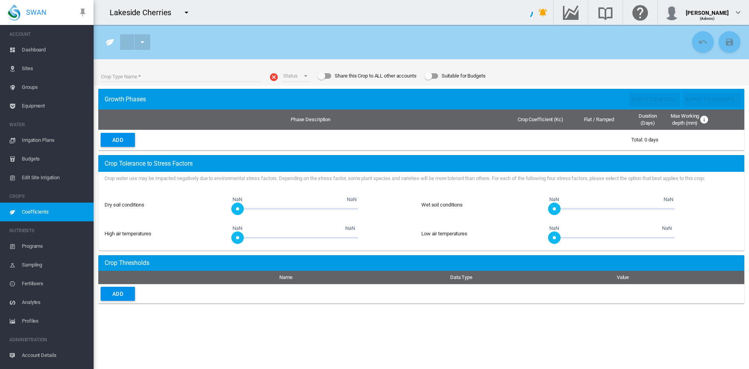
type input "**********"
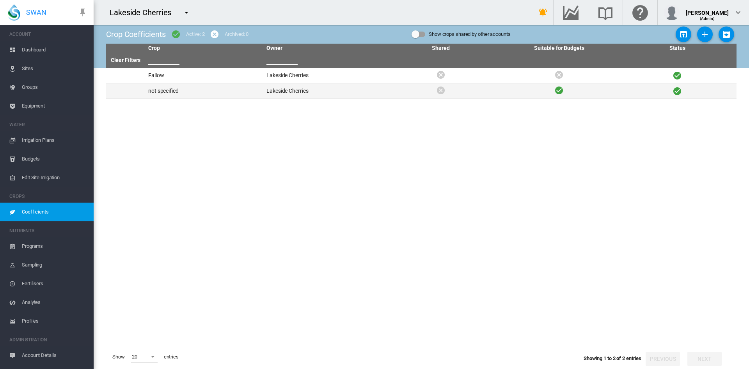
click at [275, 92] on td "Lakeside Cherries" at bounding box center [322, 90] width 118 height 15
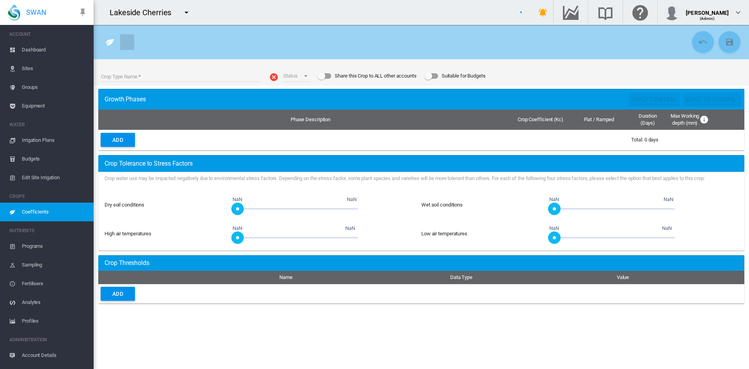
type input "**********"
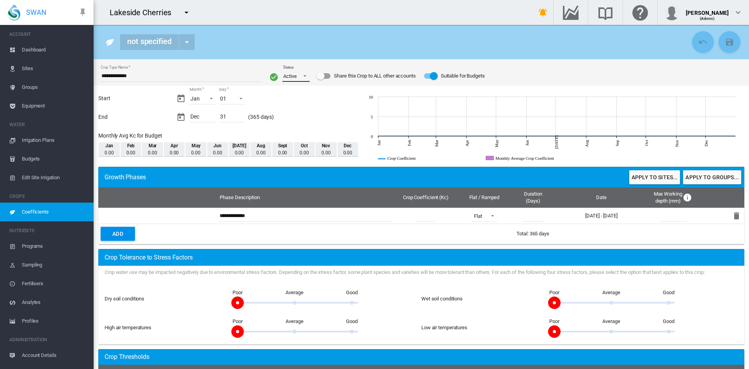
click at [298, 75] on span "Status: \a Active\a" at bounding box center [302, 75] width 9 height 7
click at [293, 96] on div "Archived" at bounding box center [290, 95] width 19 height 7
click at [728, 44] on button "Save Changes" at bounding box center [729, 42] width 22 height 22
click at [184, 12] on md-icon "icon-menu-down" at bounding box center [186, 12] width 9 height 9
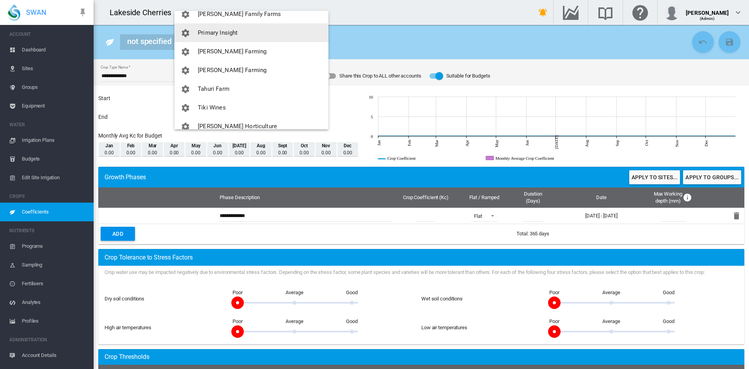
scroll to position [243, 0]
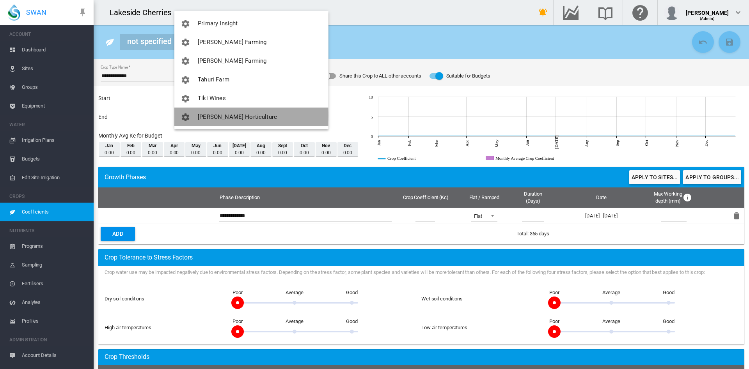
click at [222, 115] on span "[PERSON_NAME] Horticulture" at bounding box center [237, 117] width 79 height 7
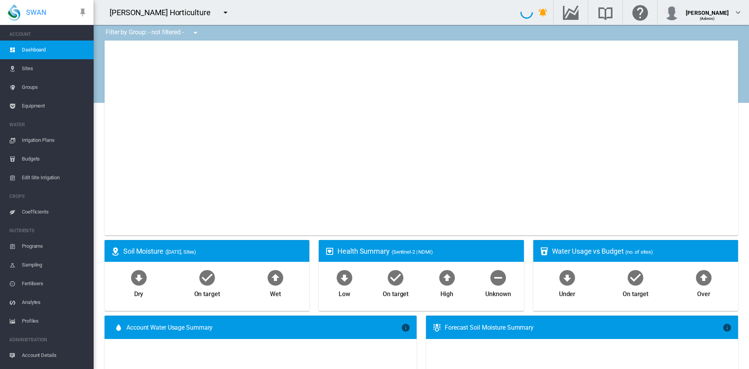
type input "**********"
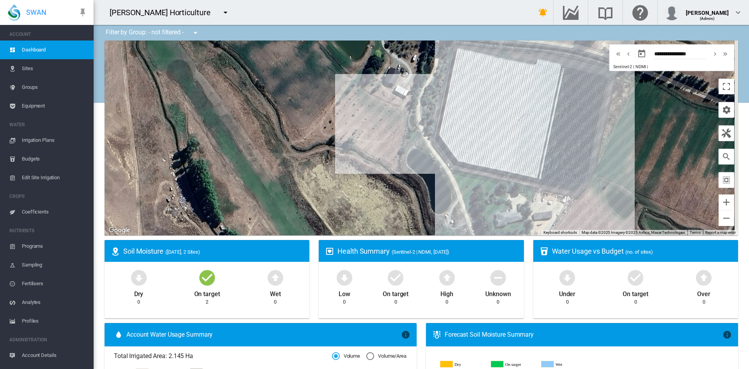
drag, startPoint x: 503, startPoint y: 114, endPoint x: 402, endPoint y: 95, distance: 102.8
click at [402, 95] on div at bounding box center [421, 138] width 633 height 195
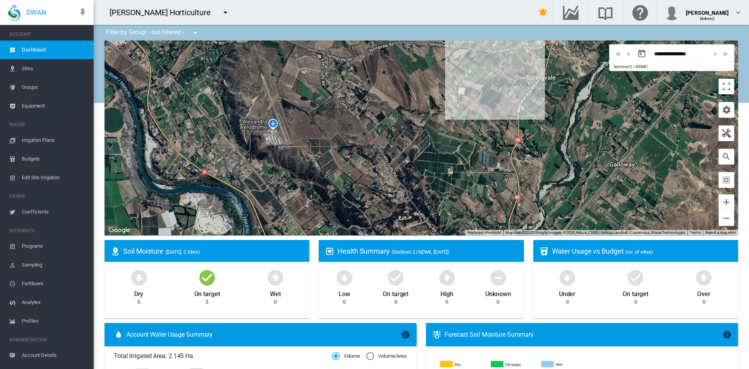
drag, startPoint x: 426, startPoint y: 198, endPoint x: 442, endPoint y: 86, distance: 112.8
click at [442, 86] on div at bounding box center [421, 138] width 633 height 195
click at [221, 15] on md-icon "icon-menu-down" at bounding box center [225, 12] width 9 height 9
